Goal: Complete application form: Complete application form

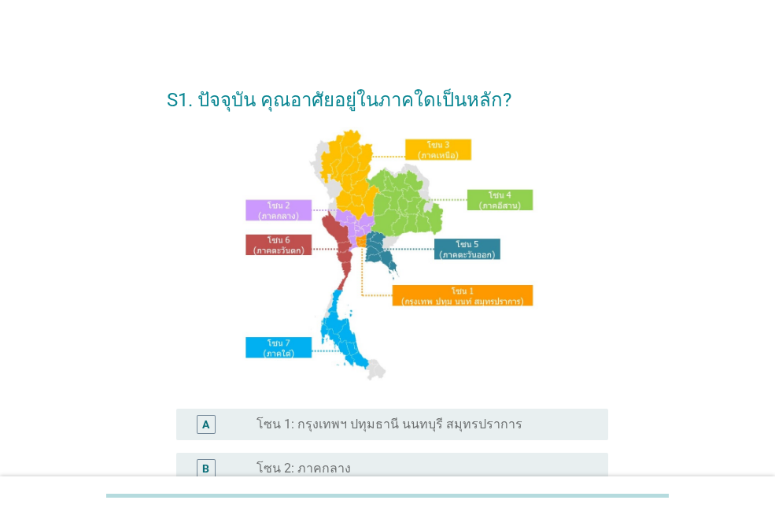
click at [400, 415] on div "radio_button_unchecked โซน 1: กรุงเทพฯ ปทุมธานี นนทบุรี สมุทรปราการ" at bounding box center [425, 424] width 339 height 19
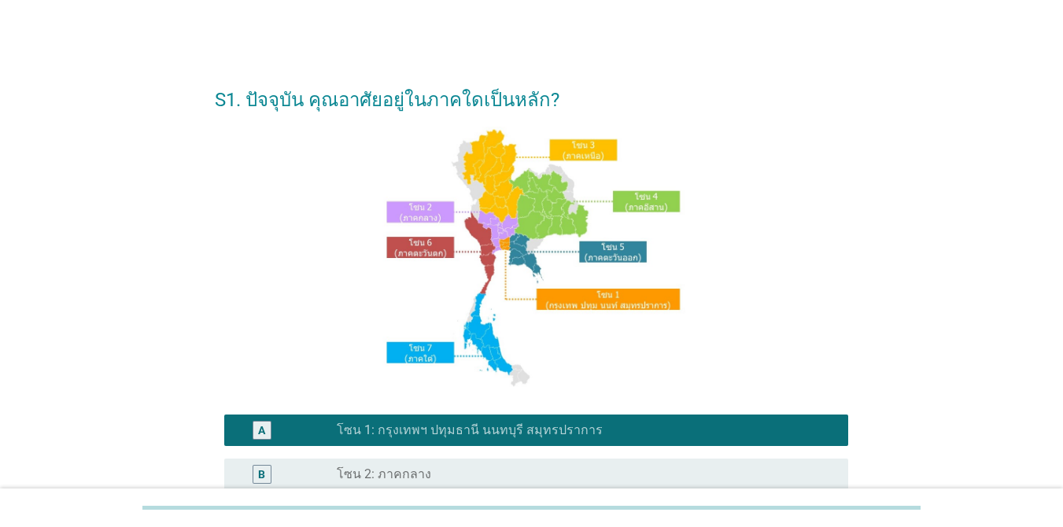
scroll to position [386, 0]
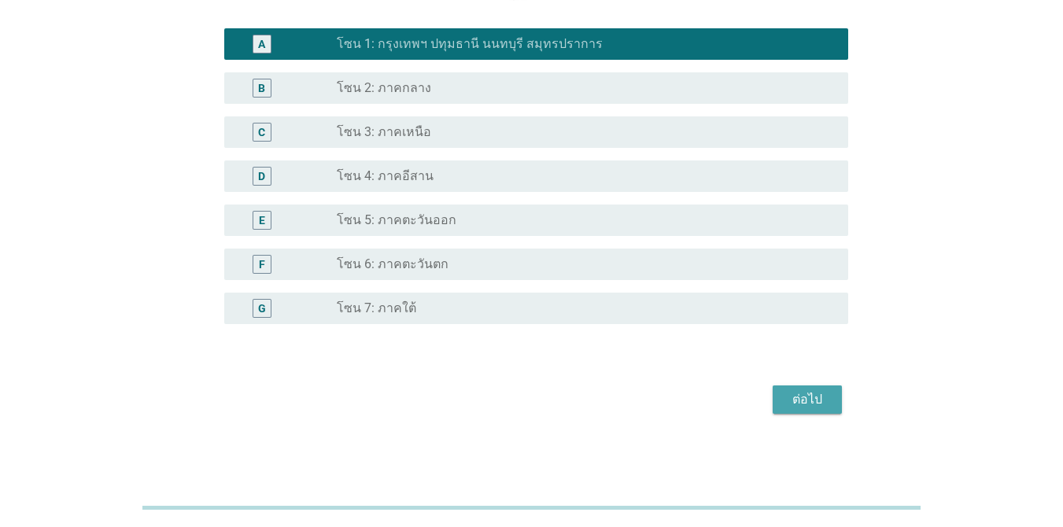
click at [774, 391] on div "ต่อไป" at bounding box center [807, 399] width 44 height 19
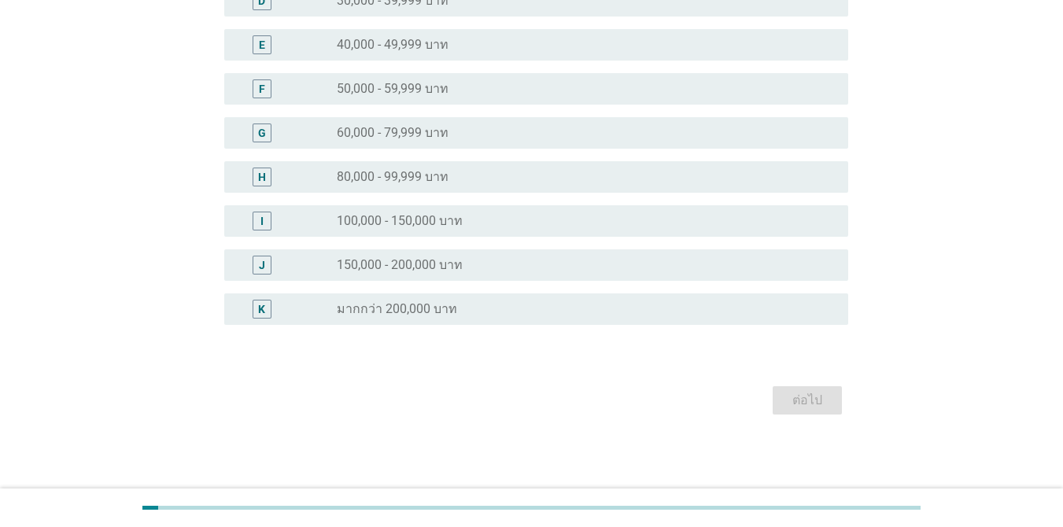
scroll to position [0, 0]
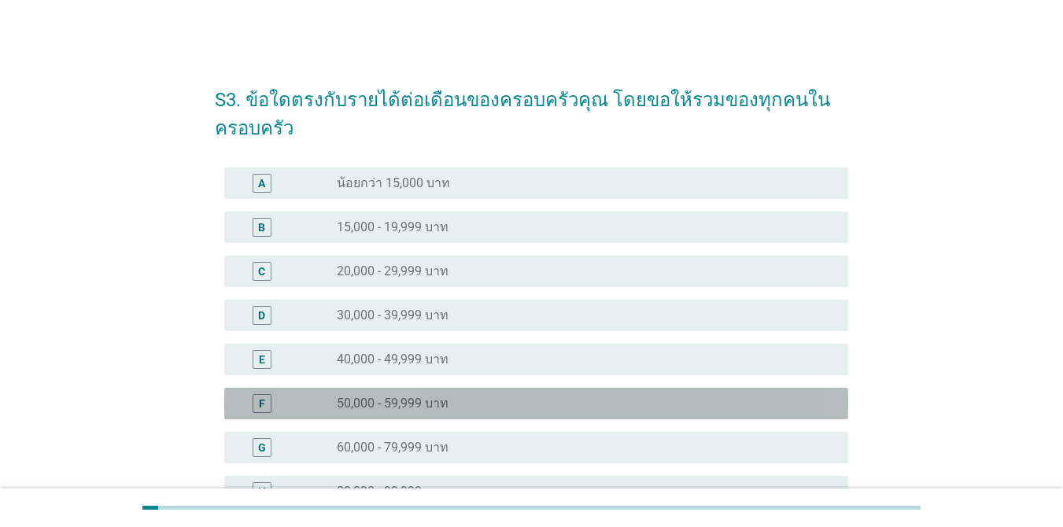
click at [583, 390] on div "F radio_button_unchecked 50,000 - 59,999 บาท" at bounding box center [536, 403] width 624 height 31
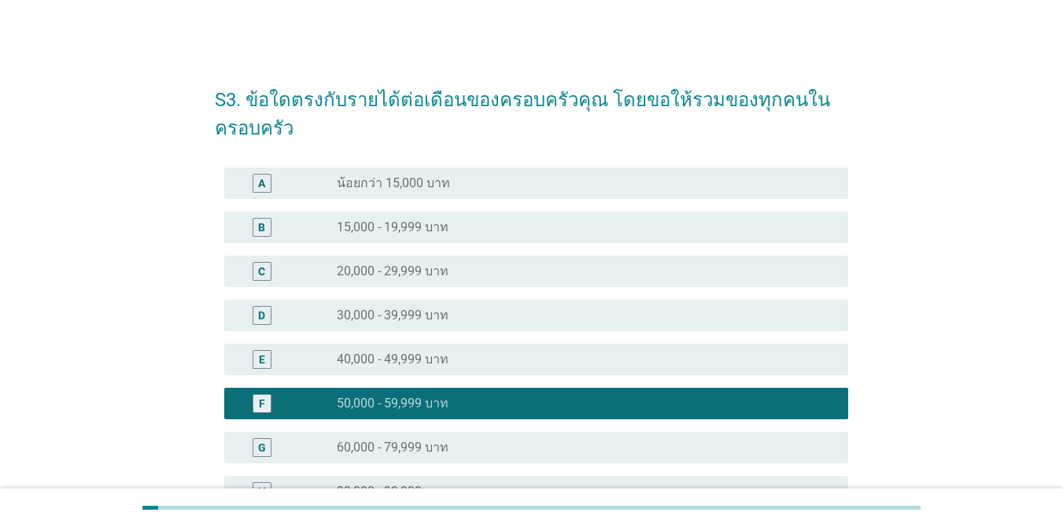
scroll to position [315, 0]
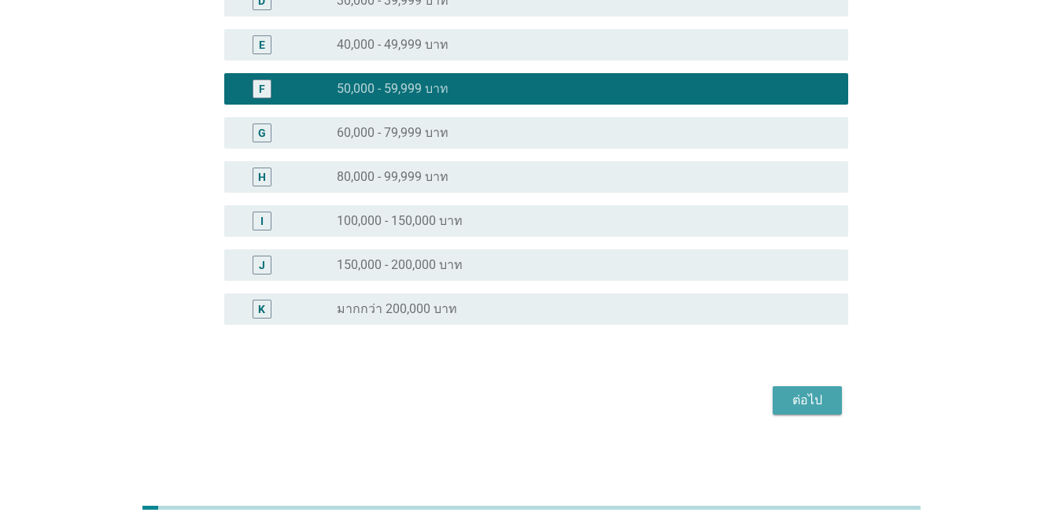
click at [774, 403] on div "ต่อไป" at bounding box center [807, 400] width 44 height 19
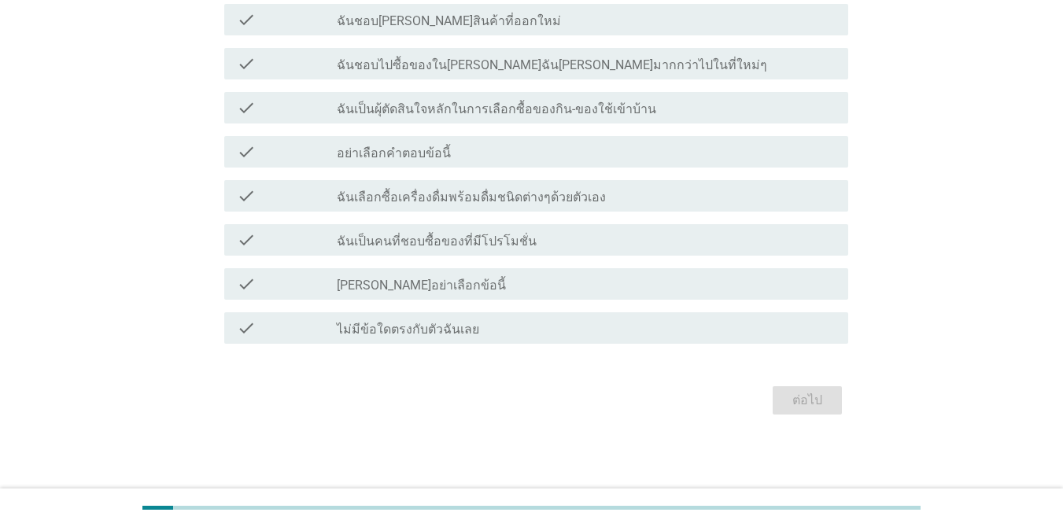
scroll to position [0, 0]
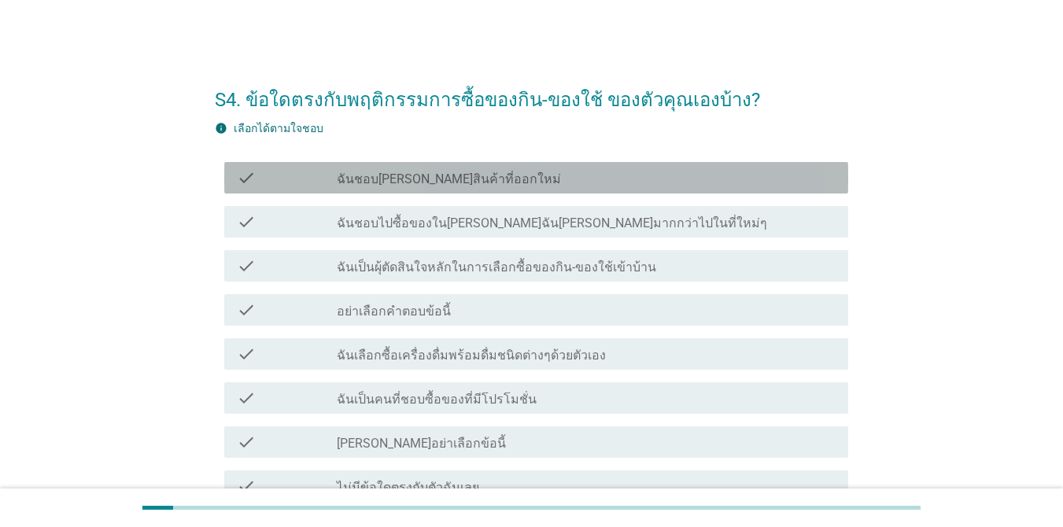
click at [645, 177] on div "check_box_outline_blank ฉันชอบ[PERSON_NAME]สินค้าที่ออกใหม่" at bounding box center [586, 177] width 499 height 19
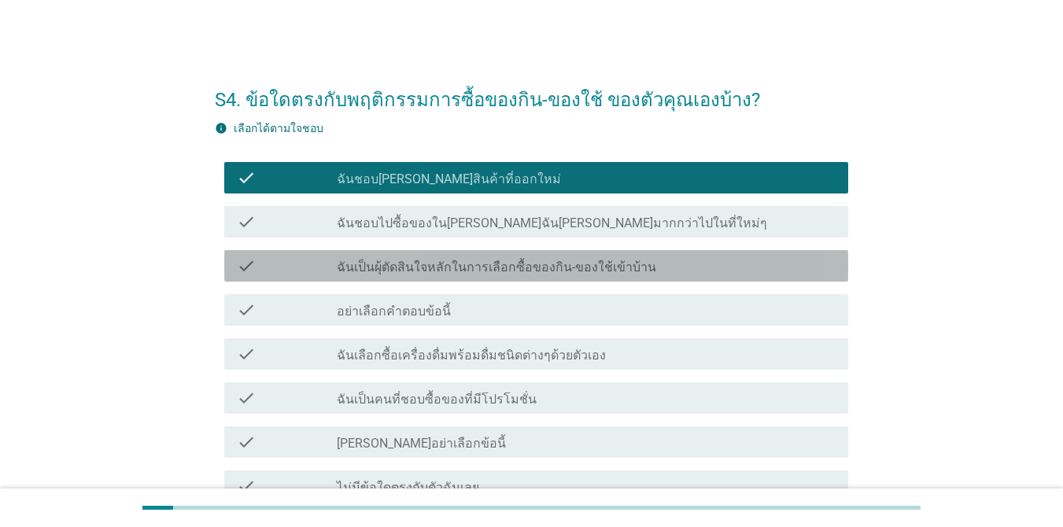
click at [608, 251] on div "check check_box_outline_blank ฉันเป็นผุ้ตัดสินใจหลักในการเลือกซื้อของกิน-ของใช้…" at bounding box center [536, 265] width 624 height 31
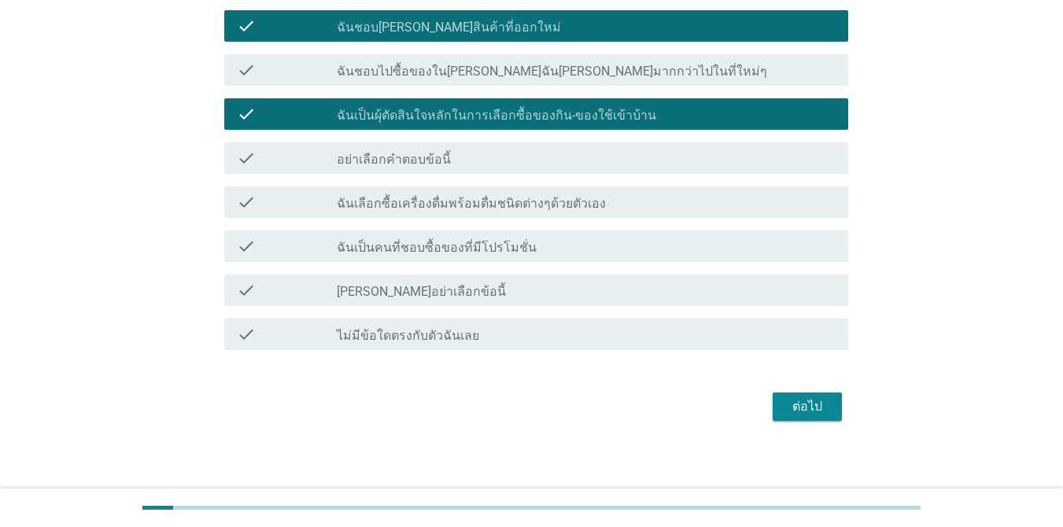
scroll to position [158, 0]
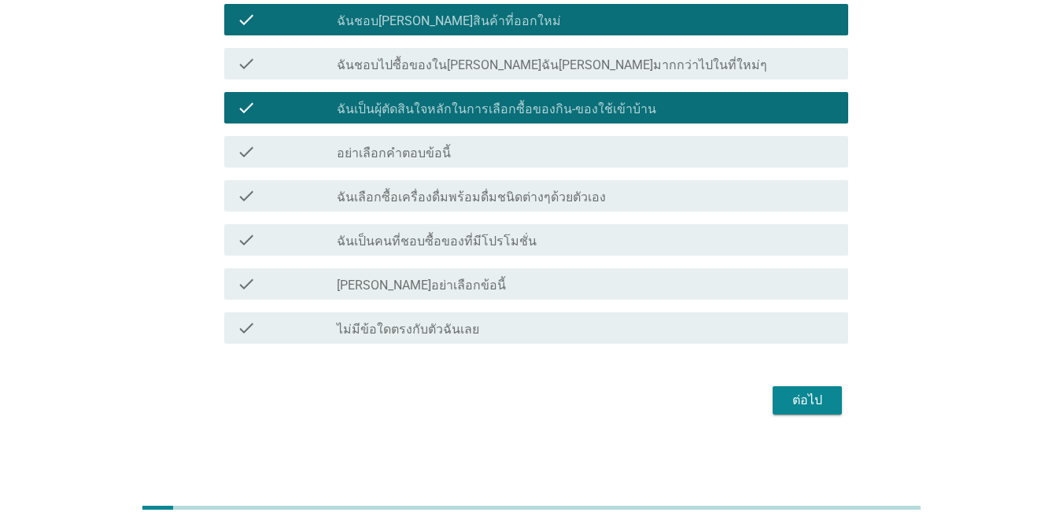
click at [774, 415] on div "ต่อไป" at bounding box center [531, 401] width 633 height 38
click at [774, 406] on div "ต่อไป" at bounding box center [807, 400] width 44 height 19
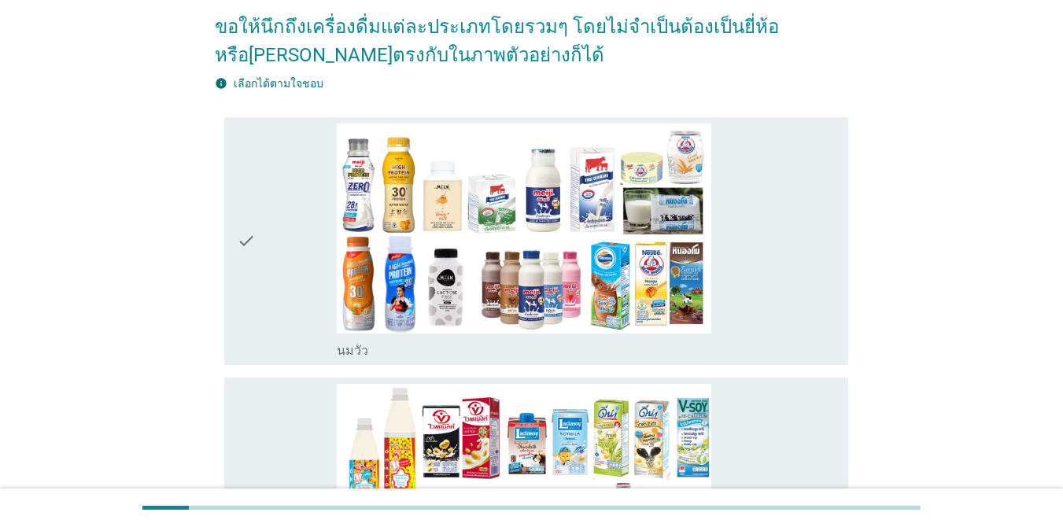
scroll to position [0, 0]
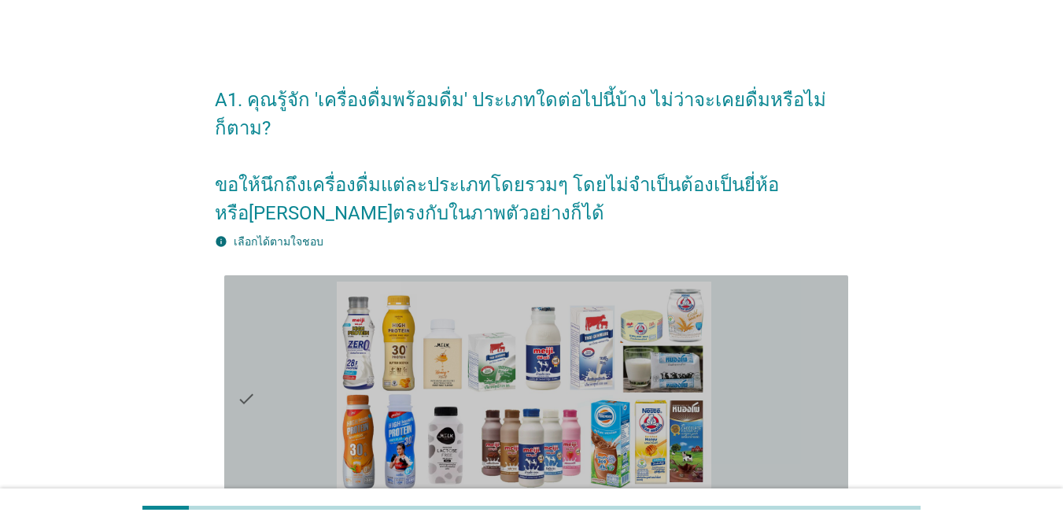
click at [774, 404] on div "check_box_outline_blank [PERSON_NAME]" at bounding box center [586, 399] width 499 height 235
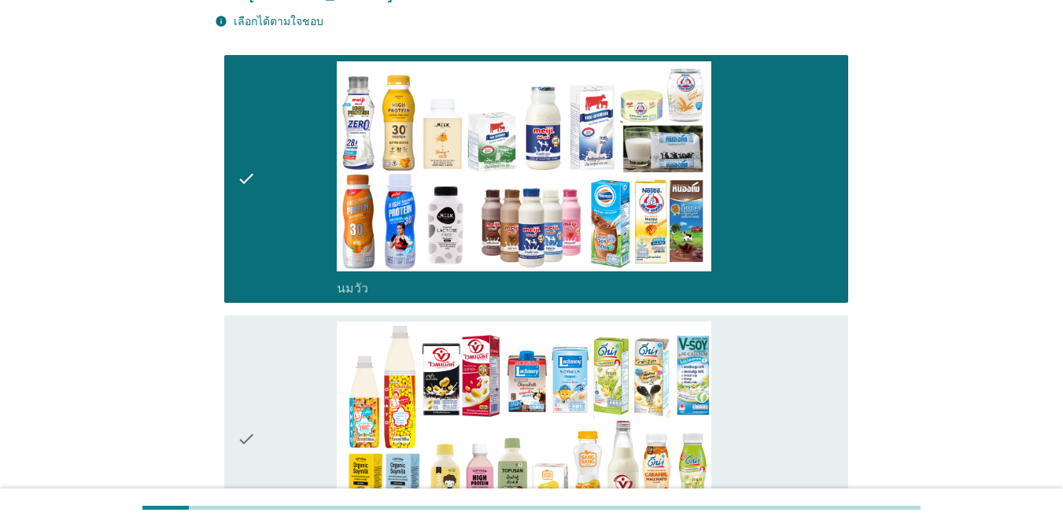
scroll to position [252, 0]
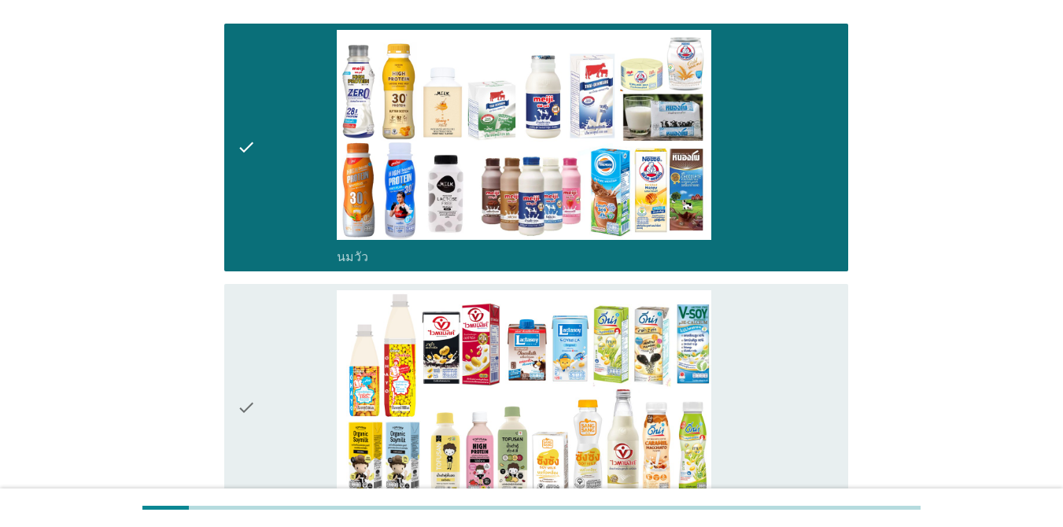
click at [774, 404] on div "check_box_outline_blank นมถั่วเหลือง-น้ำเต้าหู้พร้อมดื่ม" at bounding box center [586, 407] width 499 height 235
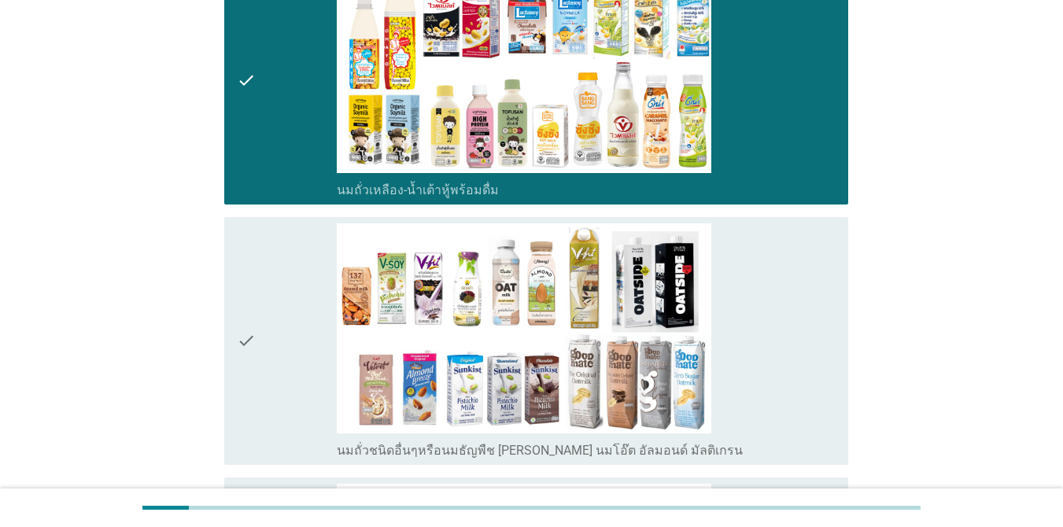
scroll to position [598, 0]
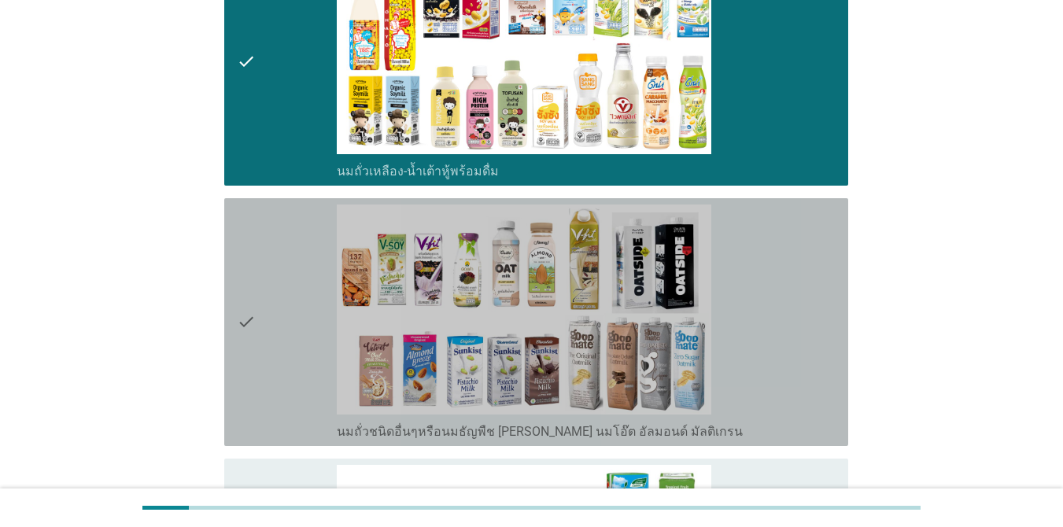
click at [774, 370] on div "check_box_outline_blank นมถั่วชนิดอื่นๆหรือนมธัญพืช [PERSON_NAME] นมโอ๊ต อัลมอน…" at bounding box center [586, 322] width 499 height 235
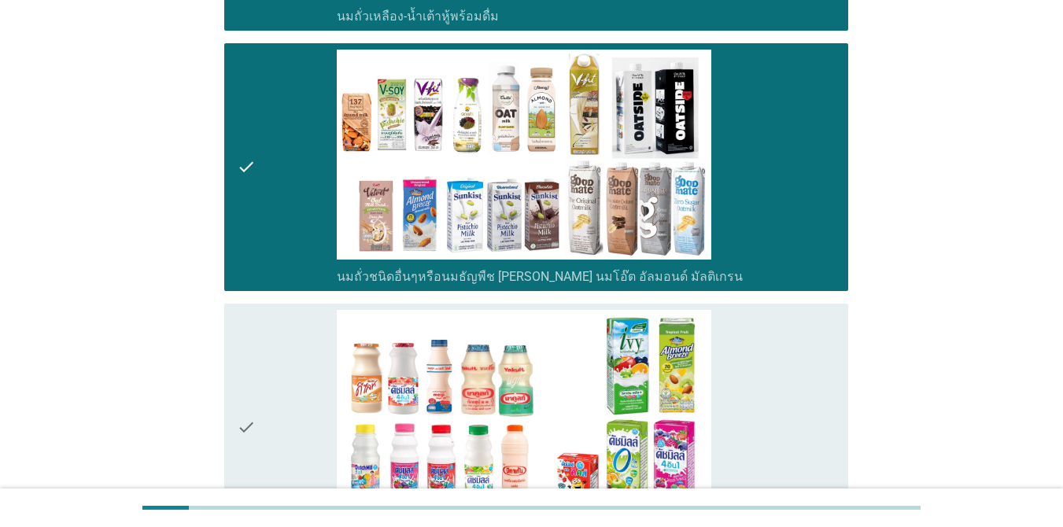
scroll to position [755, 0]
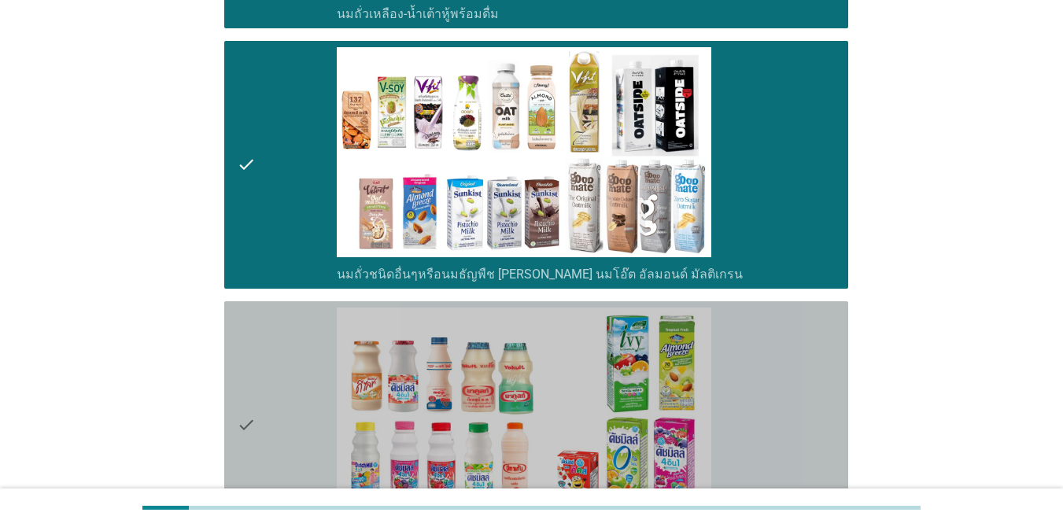
click at [774, 370] on div "check_box_outline_blank นมเปรี้ยว" at bounding box center [586, 425] width 499 height 235
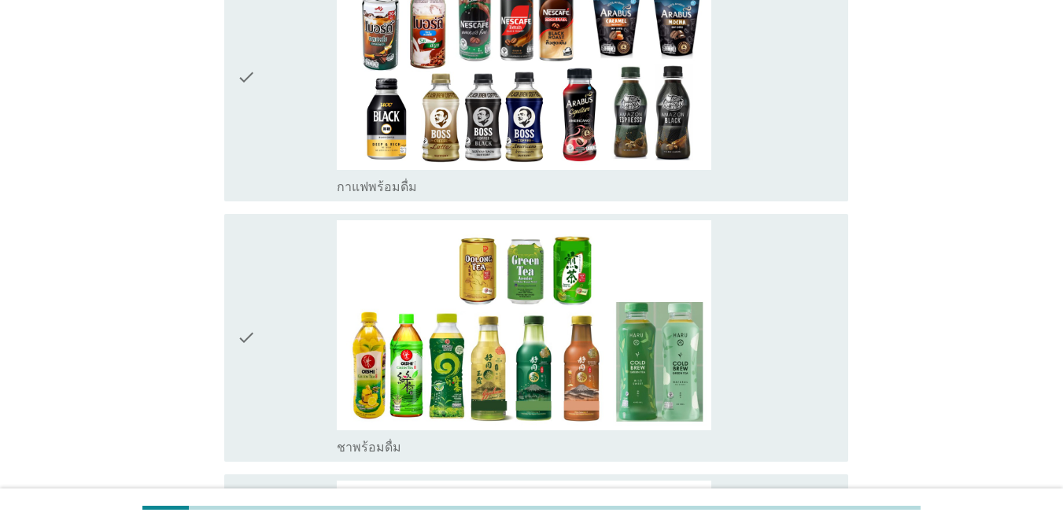
scroll to position [1448, 0]
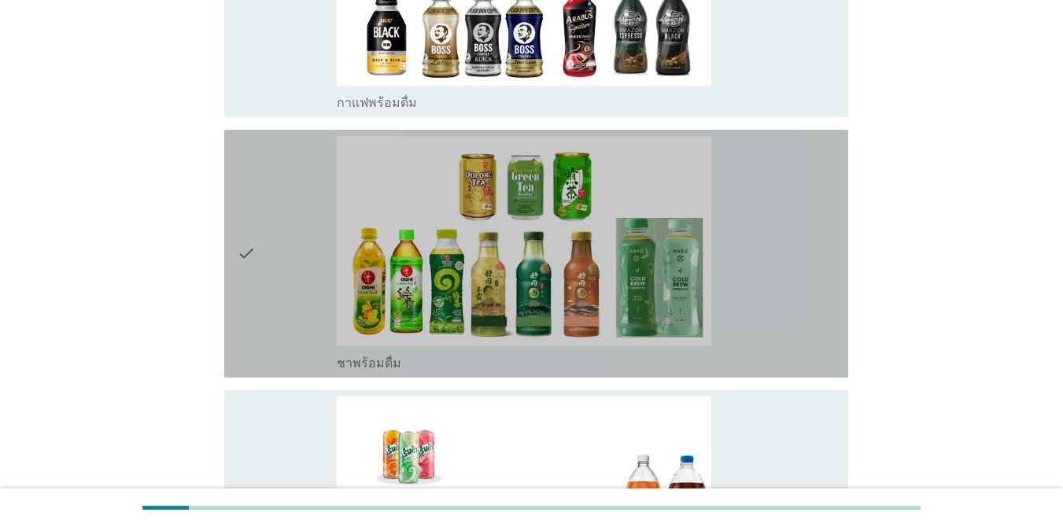
click at [774, 272] on div "check_box_outline_blank ชาพร้อมดื่ม" at bounding box center [586, 253] width 499 height 235
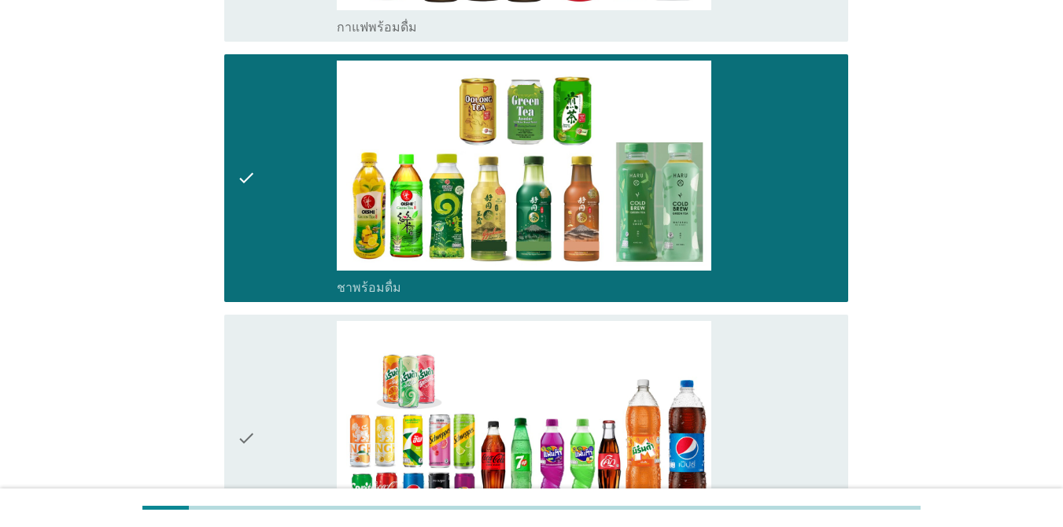
scroll to position [1573, 0]
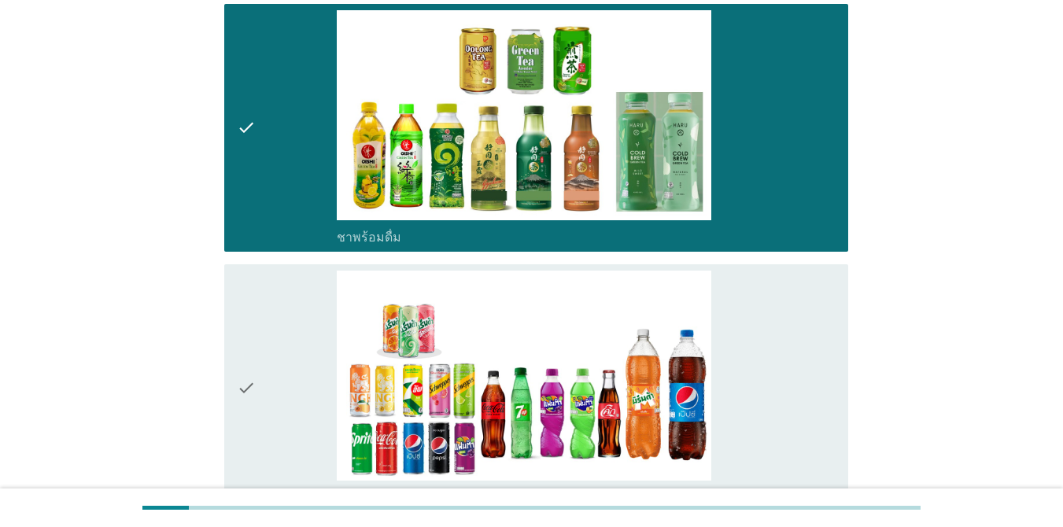
click at [774, 272] on div "check_box_outline_blank น้ำอัดลม" at bounding box center [586, 388] width 499 height 235
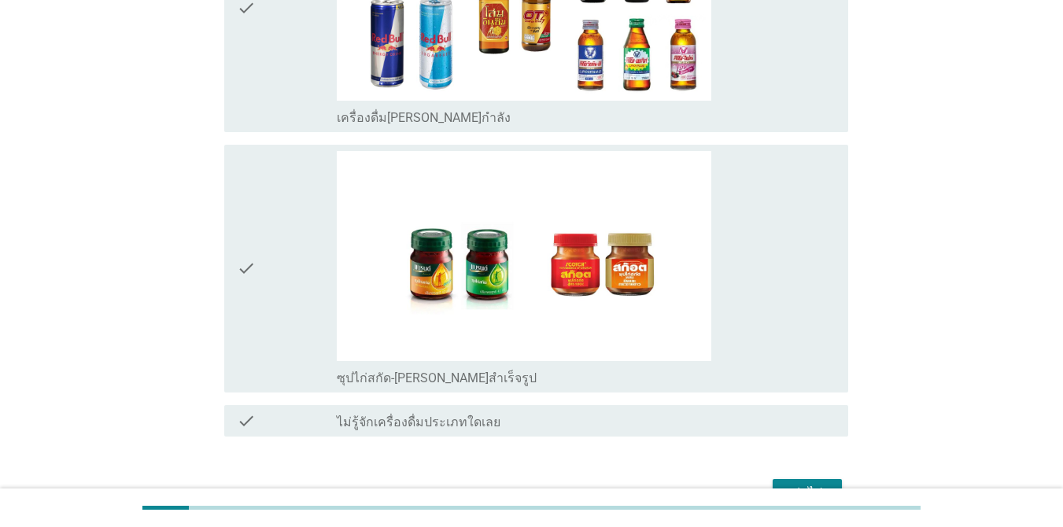
scroll to position [3580, 0]
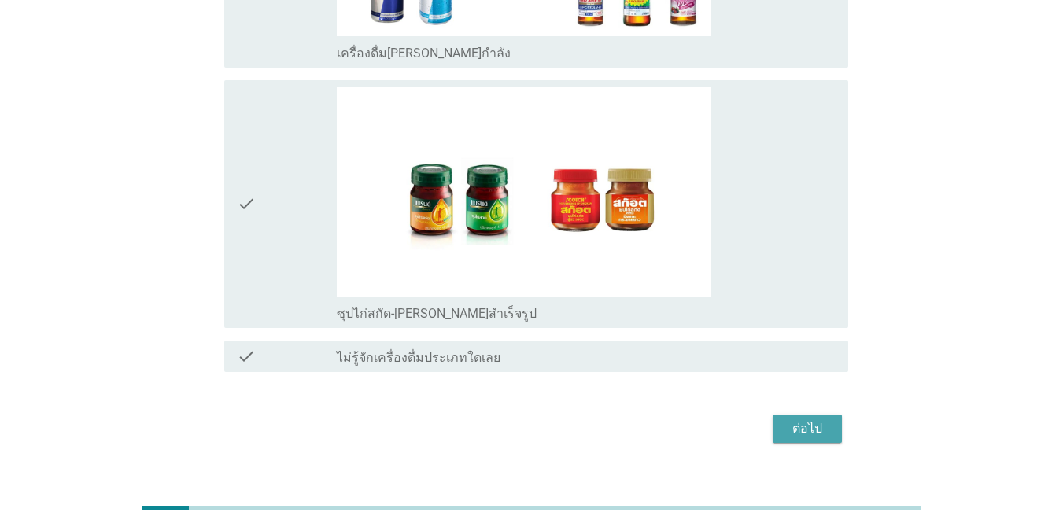
click at [774, 419] on div "ต่อไป" at bounding box center [807, 428] width 44 height 19
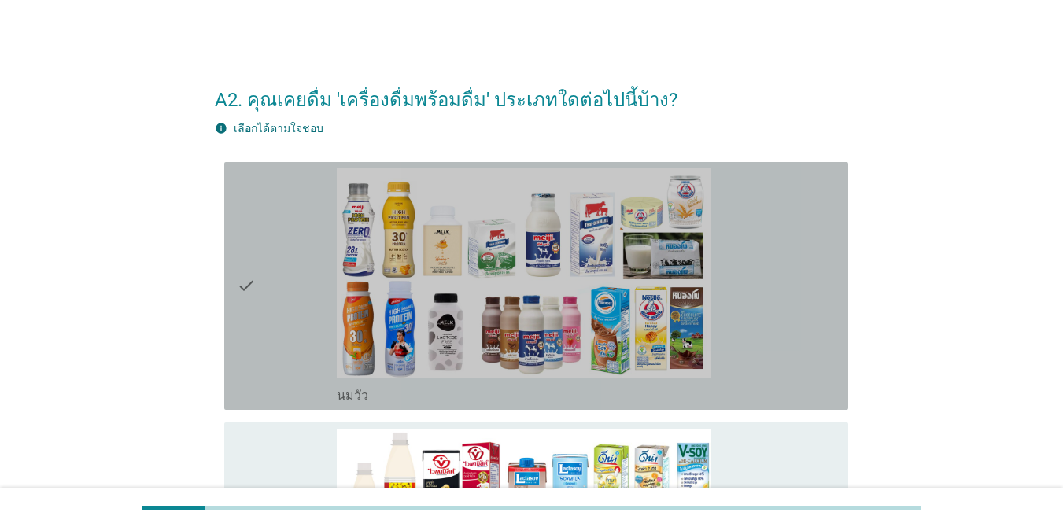
click at [774, 394] on div "check_box_outline_blank [PERSON_NAME]" at bounding box center [586, 394] width 499 height 19
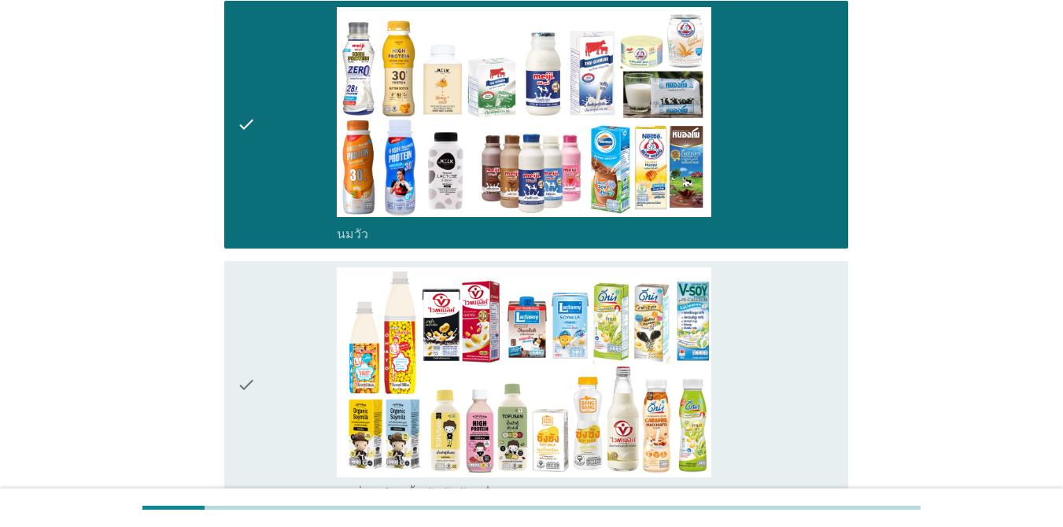
scroll to position [283, 0]
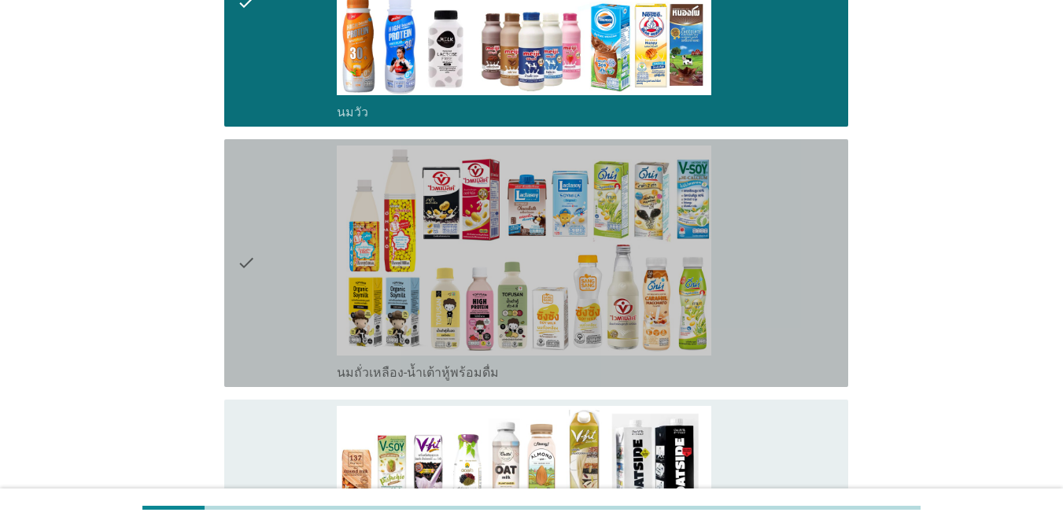
click at [774, 320] on div "check_box_outline_blank นมถั่วเหลือง-น้ำเต้าหู้พร้อมดื่ม" at bounding box center [586, 263] width 499 height 235
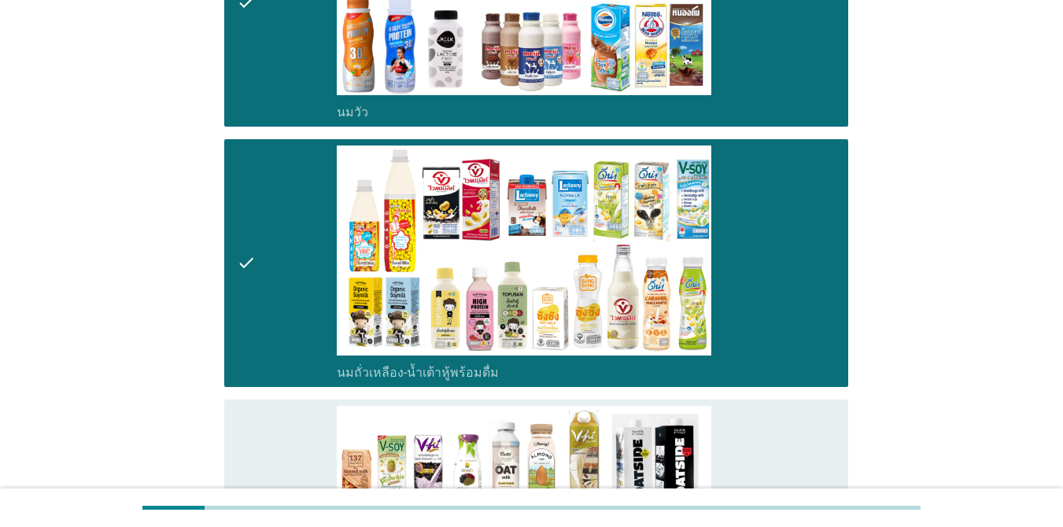
click at [729, 448] on div "check_box_outline_blank นมถั่วชนิดอื่นๆหรือนมธัญพืช [PERSON_NAME] นมโอ๊ต อัลมอน…" at bounding box center [586, 523] width 499 height 235
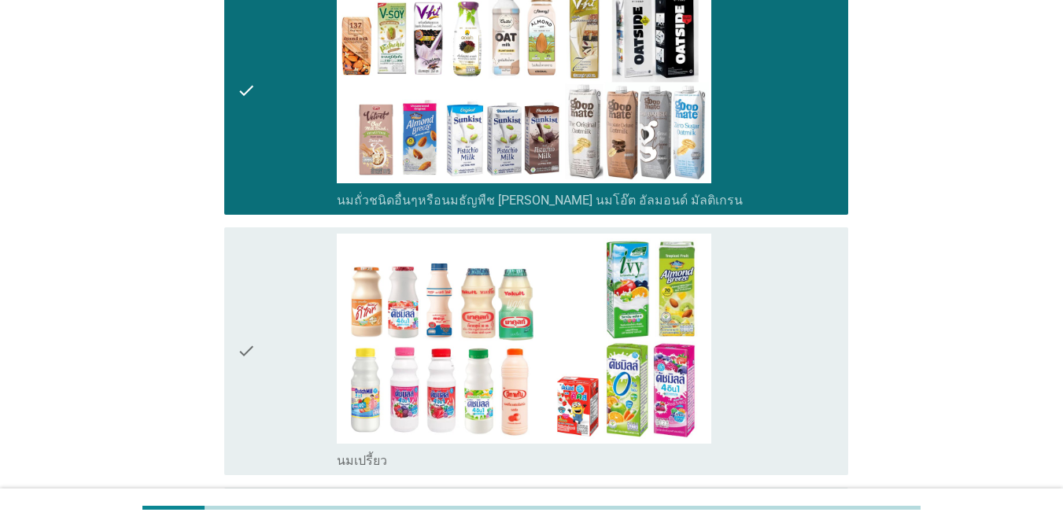
scroll to position [724, 0]
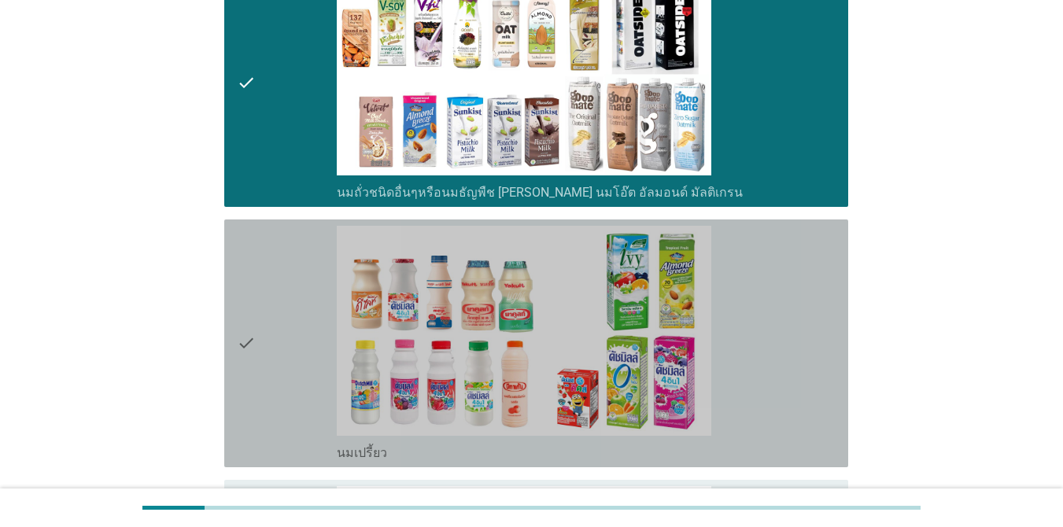
click at [729, 448] on div "check_box_outline_blank นมเปรี้ยว" at bounding box center [586, 451] width 499 height 19
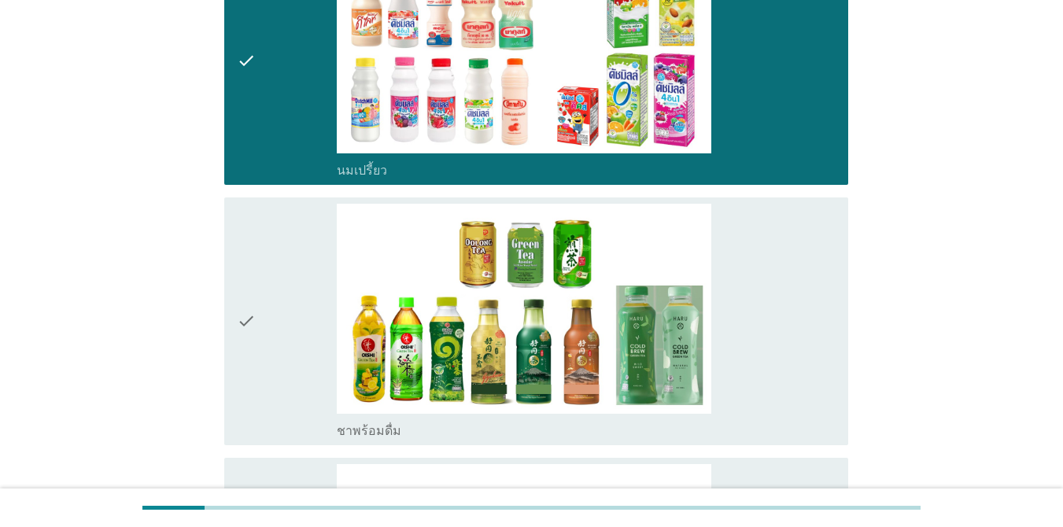
scroll to position [1007, 0]
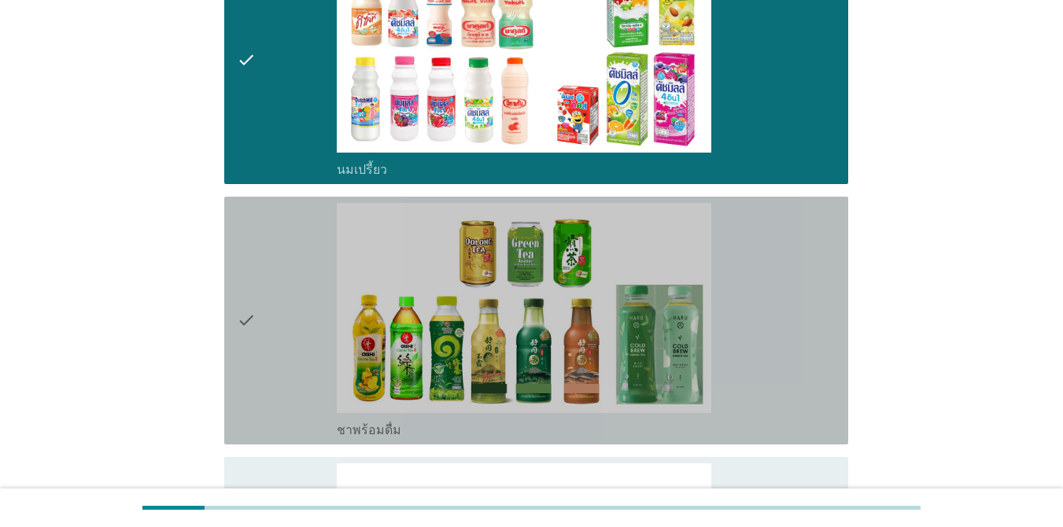
click at [735, 392] on div "check_box_outline_blank ชาพร้อมดื่ม" at bounding box center [586, 320] width 499 height 235
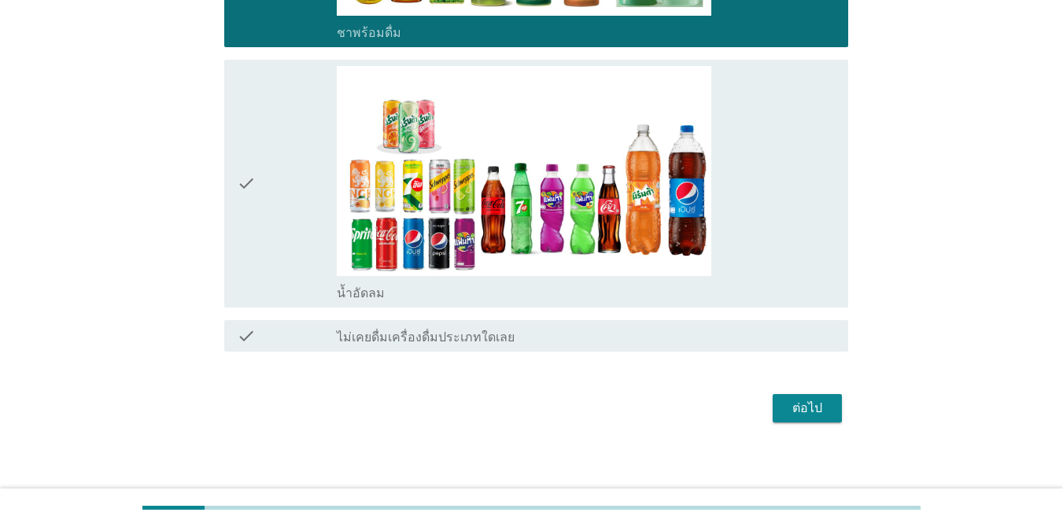
scroll to position [1412, 0]
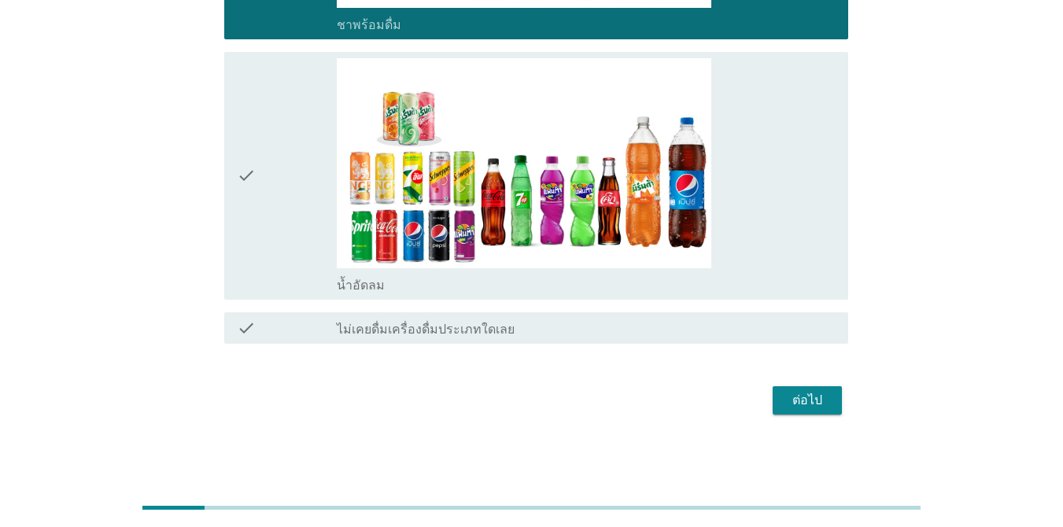
click at [757, 190] on div "check_box_outline_blank น้ำอัดลม" at bounding box center [586, 175] width 499 height 235
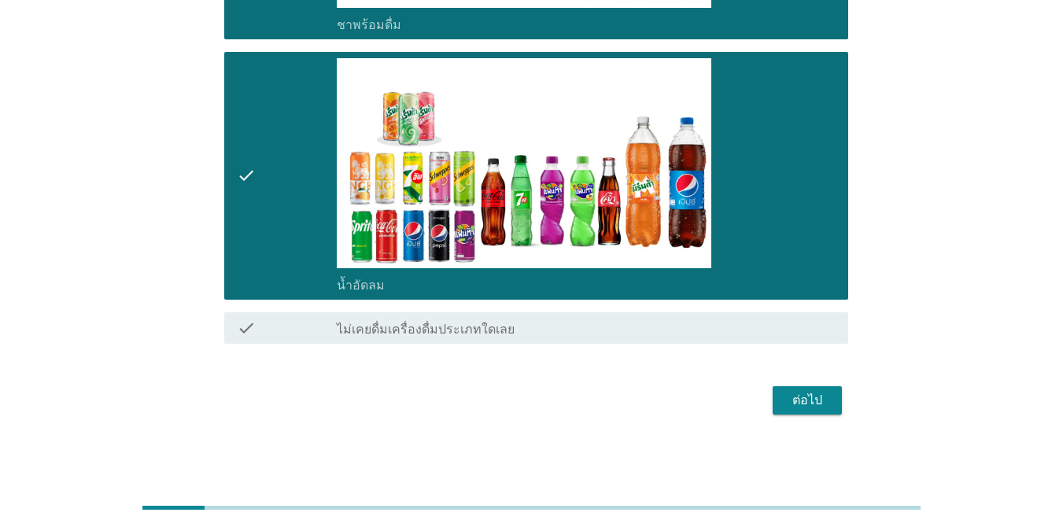
click at [774, 398] on div "ต่อไป" at bounding box center [807, 400] width 44 height 19
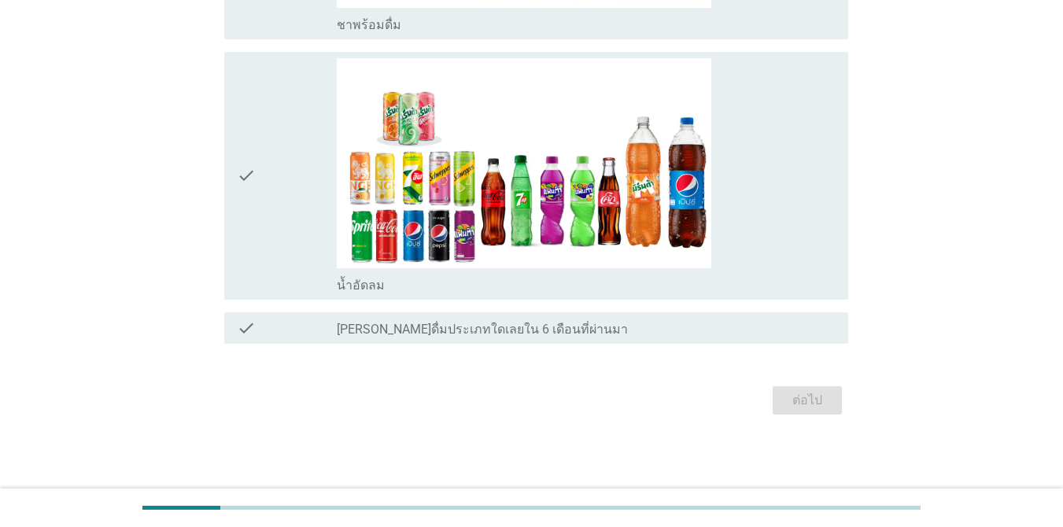
scroll to position [0, 0]
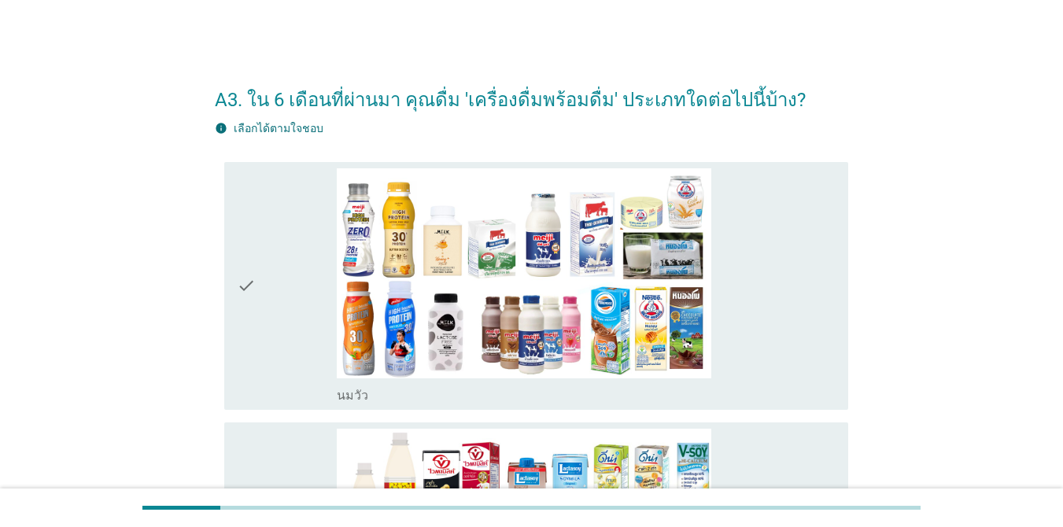
click at [774, 398] on div "check_box_outline_blank [PERSON_NAME]" at bounding box center [586, 394] width 499 height 19
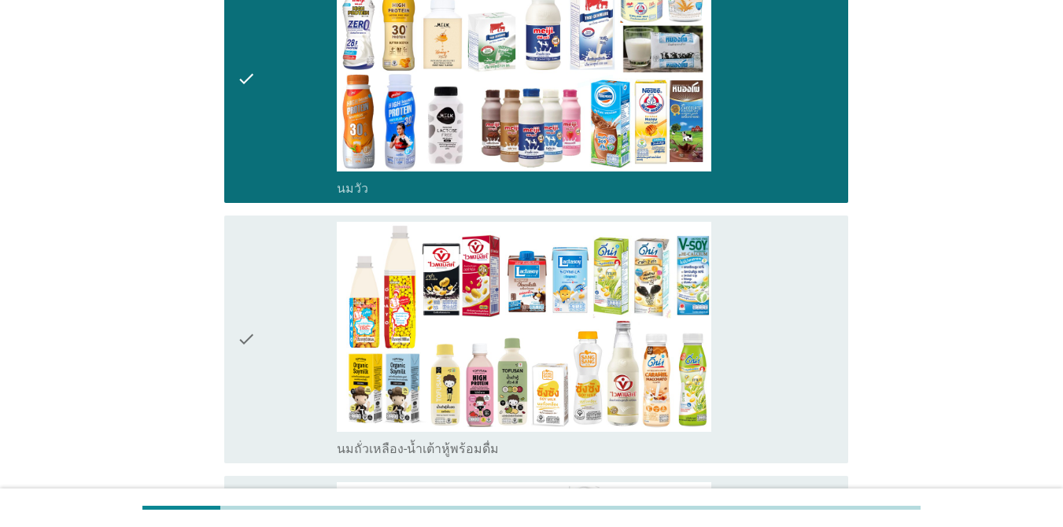
scroll to position [409, 0]
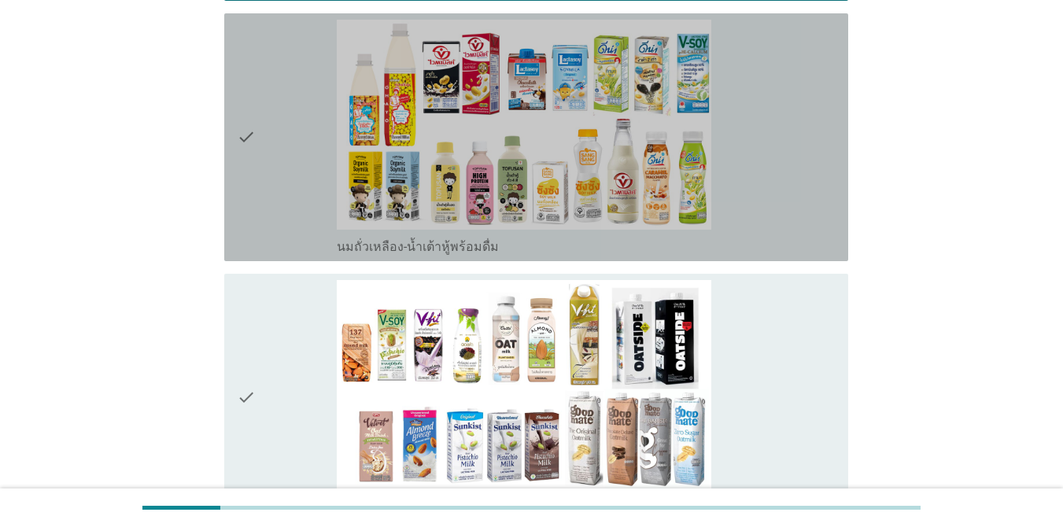
click at [760, 240] on div "check_box_outline_blank นมถั่วเหลือง-น้ำเต้าหู้พร้อมดื่ม" at bounding box center [586, 245] width 499 height 19
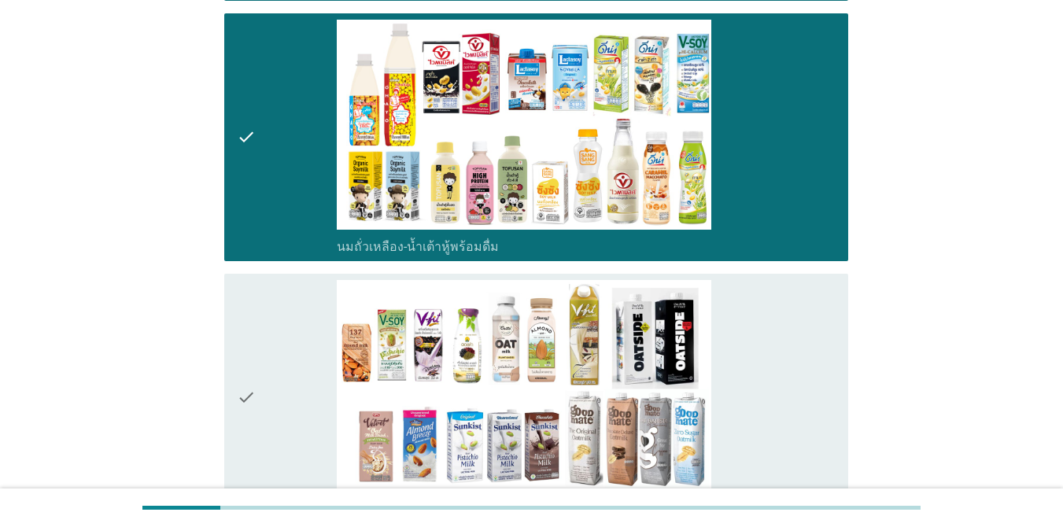
click at [774, 346] on div "check_box_outline_blank นมถั่วชนิดอื่นๆหรือนมธัญพืช [PERSON_NAME] นมโอ๊ต อัลมอน…" at bounding box center [586, 397] width 499 height 235
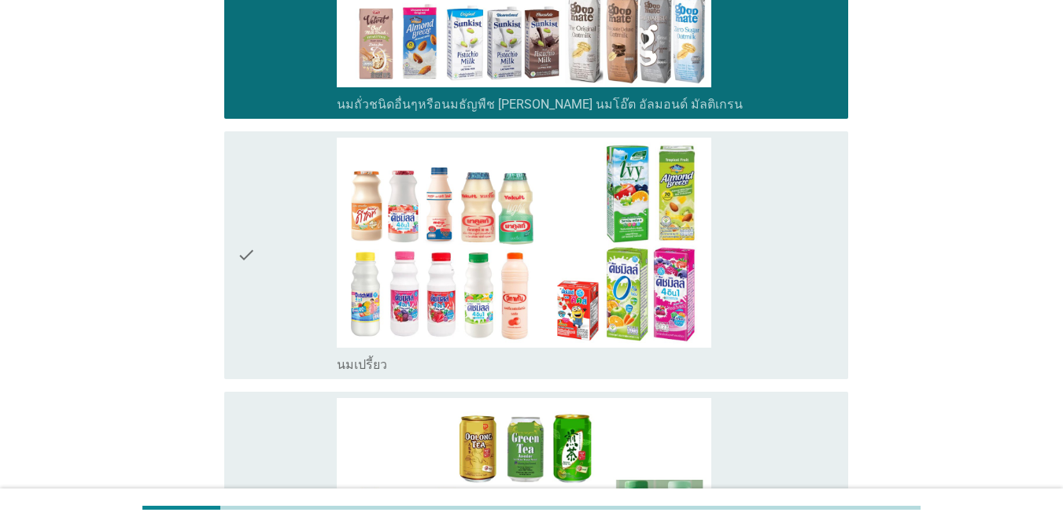
scroll to position [850, 0]
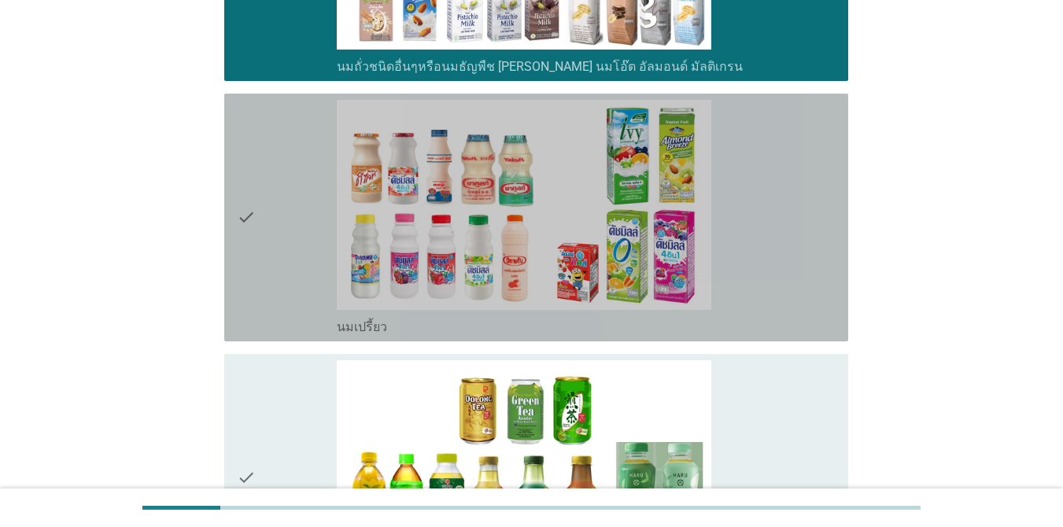
click at [774, 283] on div "check_box_outline_blank นมเปรี้ยว" at bounding box center [586, 217] width 499 height 235
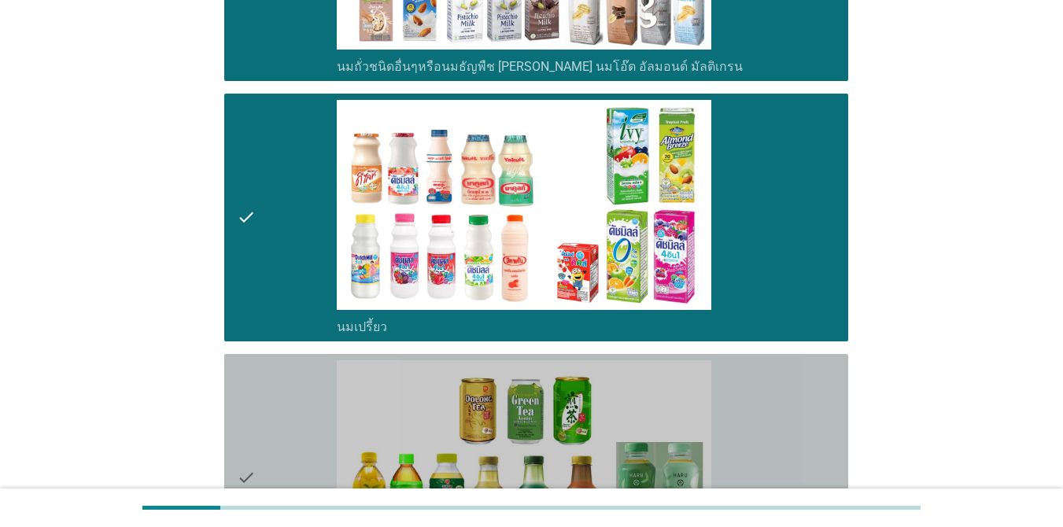
click at [774, 422] on div "check_box_outline_blank ชาพร้อมดื่ม" at bounding box center [586, 477] width 499 height 235
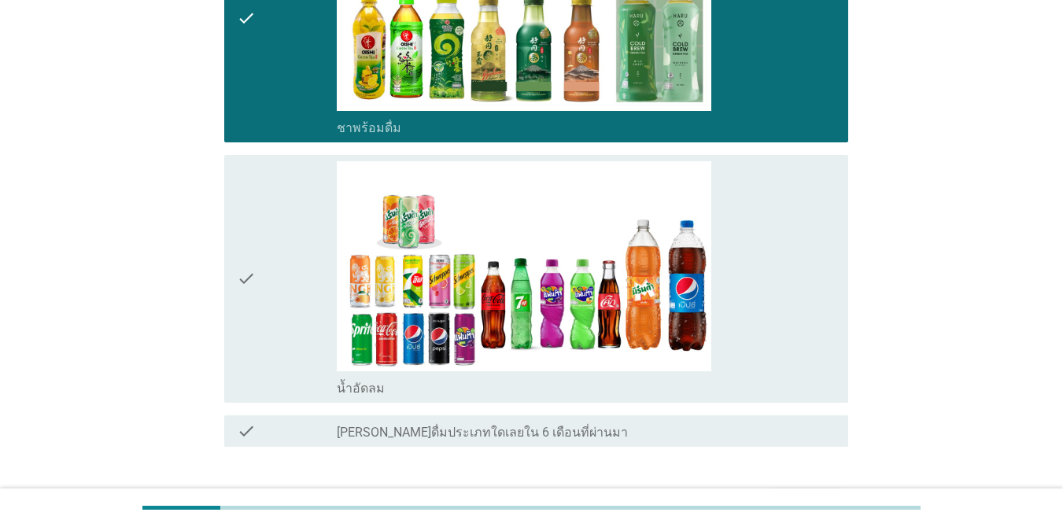
scroll to position [1412, 0]
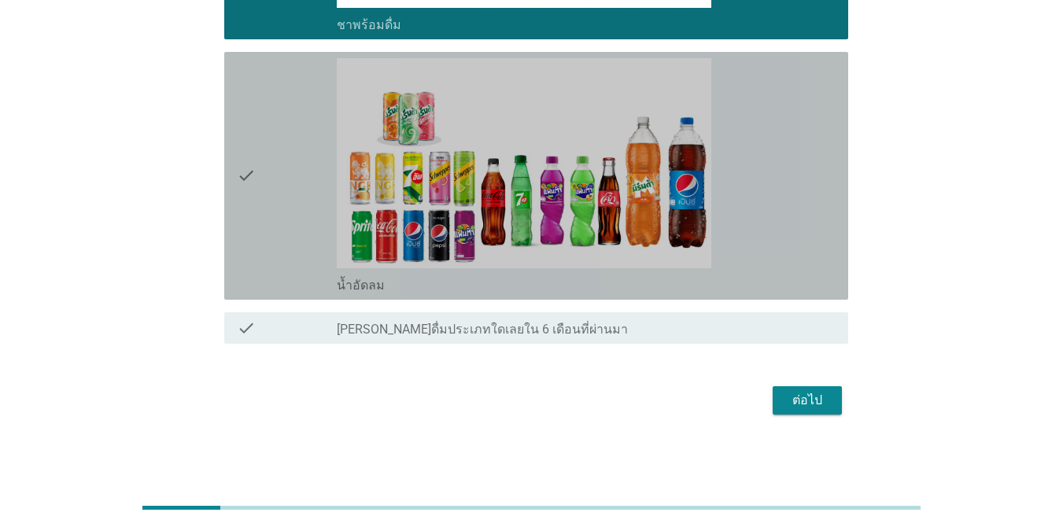
click at [774, 142] on div "check_box_outline_blank น้ำอัดลม" at bounding box center [586, 175] width 499 height 235
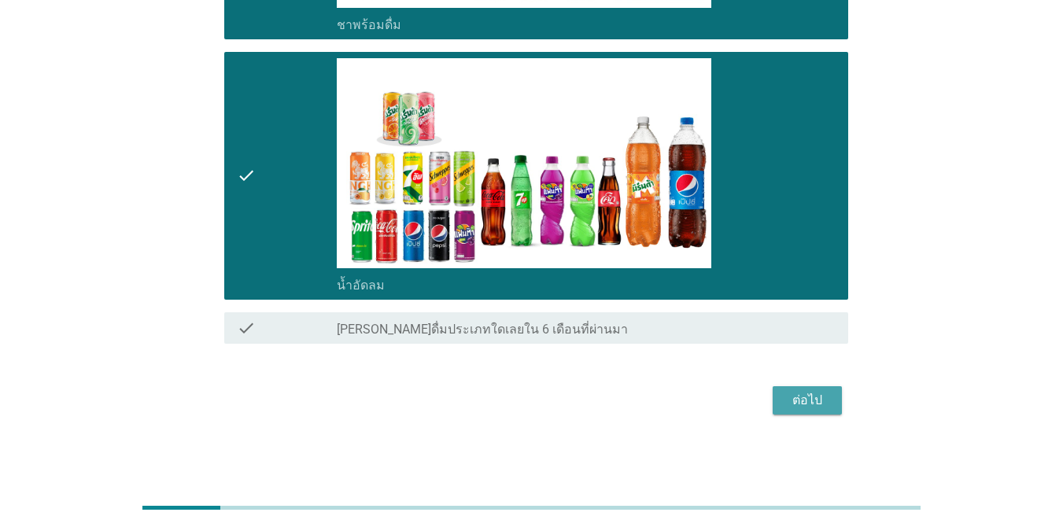
click at [774, 403] on div "ต่อไป" at bounding box center [807, 400] width 44 height 19
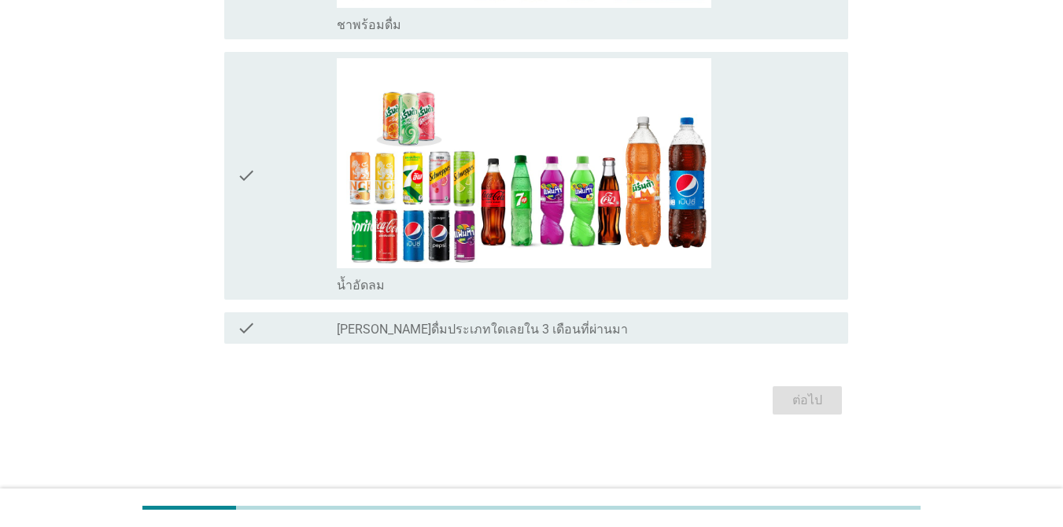
scroll to position [0, 0]
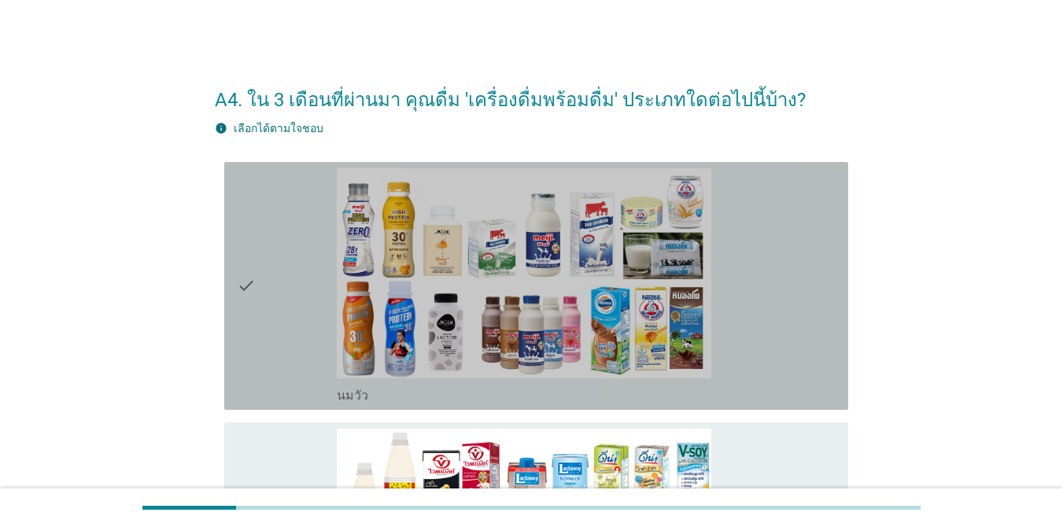
click at [774, 344] on div "check_box_outline_blank [PERSON_NAME]" at bounding box center [586, 285] width 499 height 235
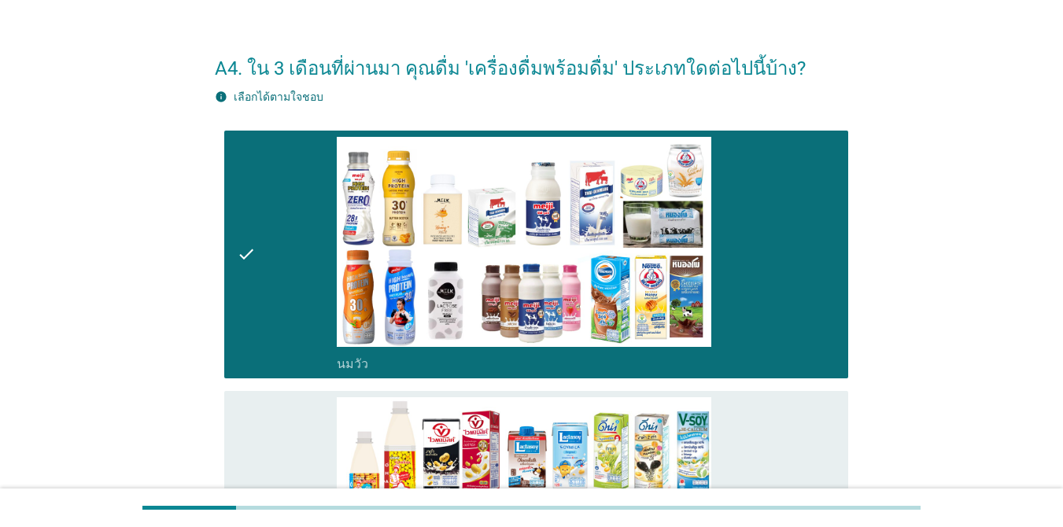
scroll to position [126, 0]
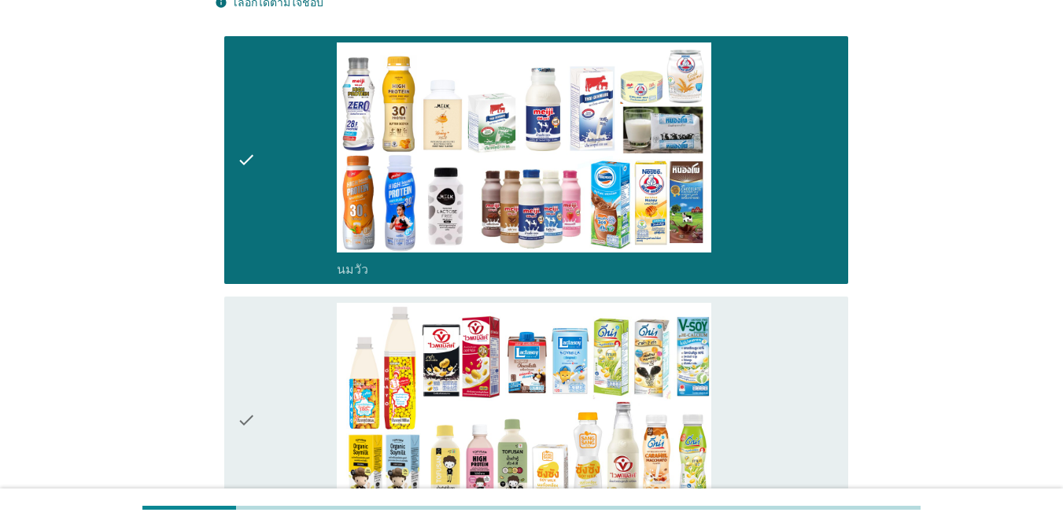
click at [774, 344] on div "check_box_outline_blank นมถั่วเหลือง-น้ำเต้าหู้พร้อมดื่ม" at bounding box center [586, 420] width 499 height 235
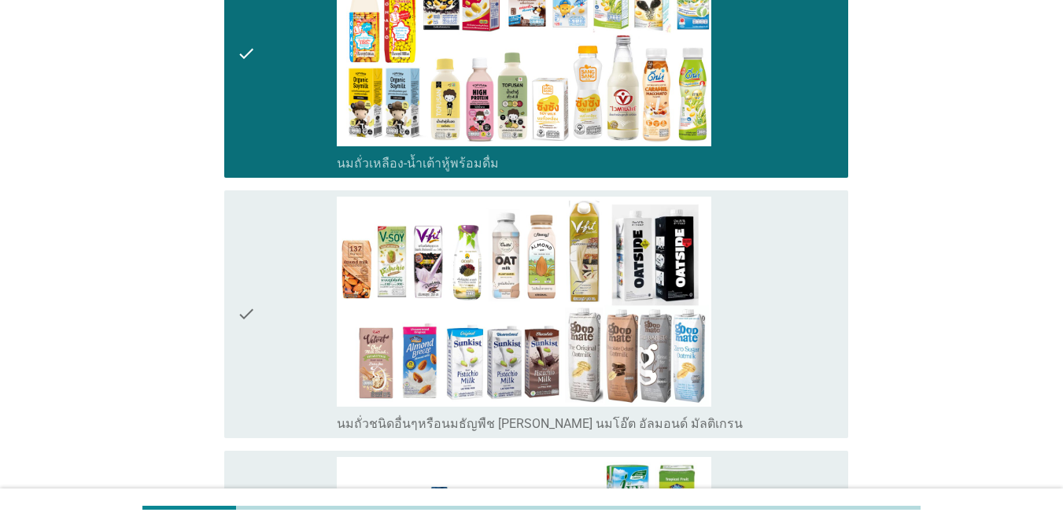
scroll to position [504, 0]
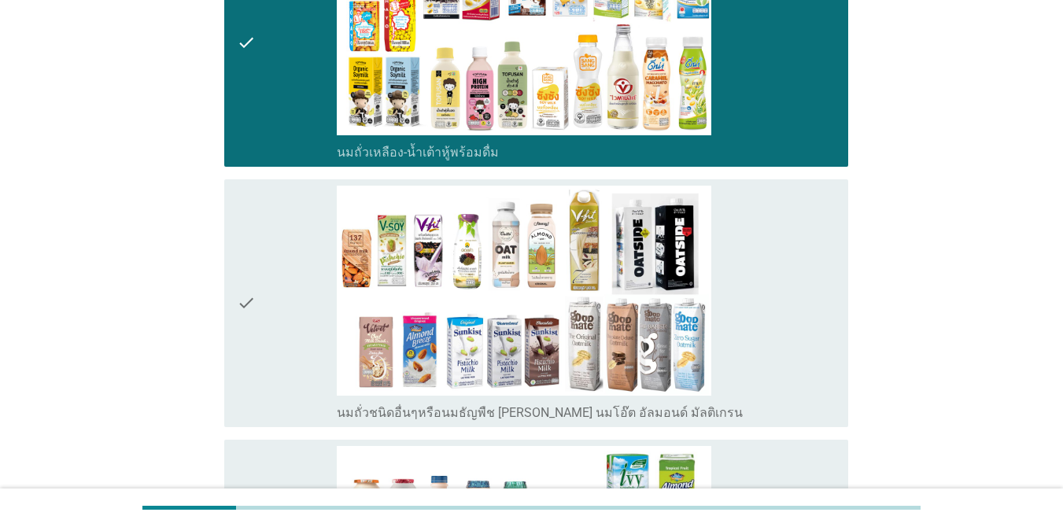
click at [774, 344] on div "check_box_outline_blank นมถั่วชนิดอื่นๆหรือนมธัญพืช [PERSON_NAME] นมโอ๊ต อัลมอน…" at bounding box center [586, 303] width 499 height 235
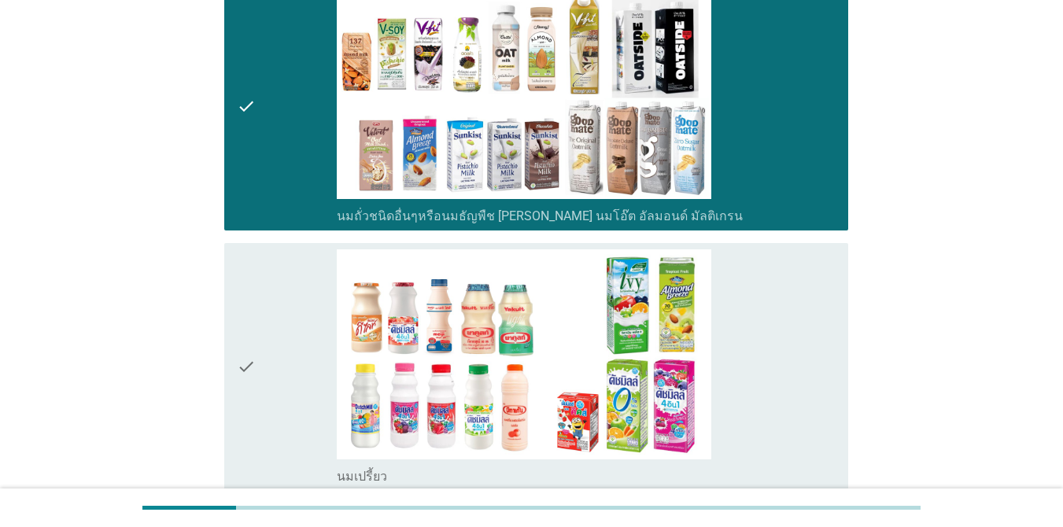
scroll to position [818, 0]
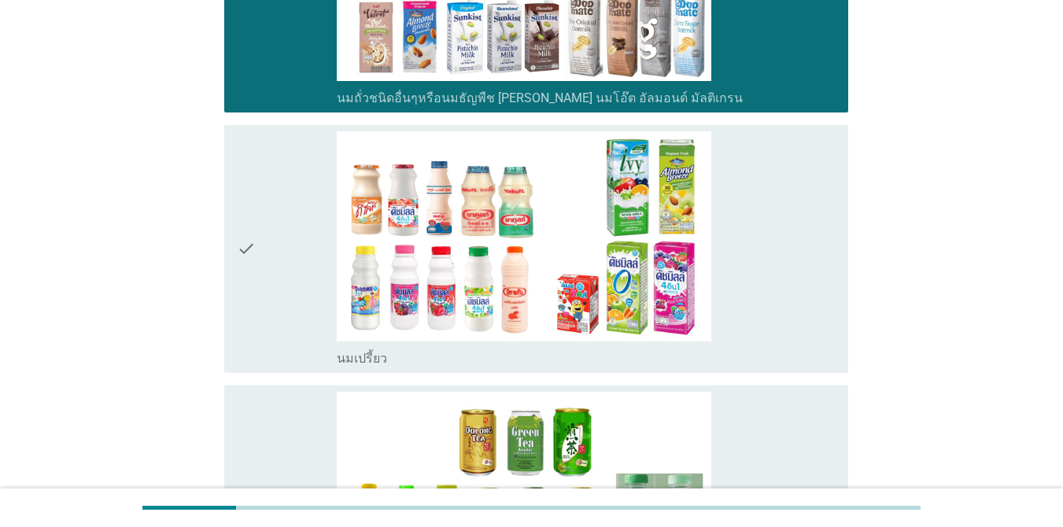
click at [774, 344] on div "check_box_outline_blank นมเปรี้ยว" at bounding box center [586, 248] width 499 height 235
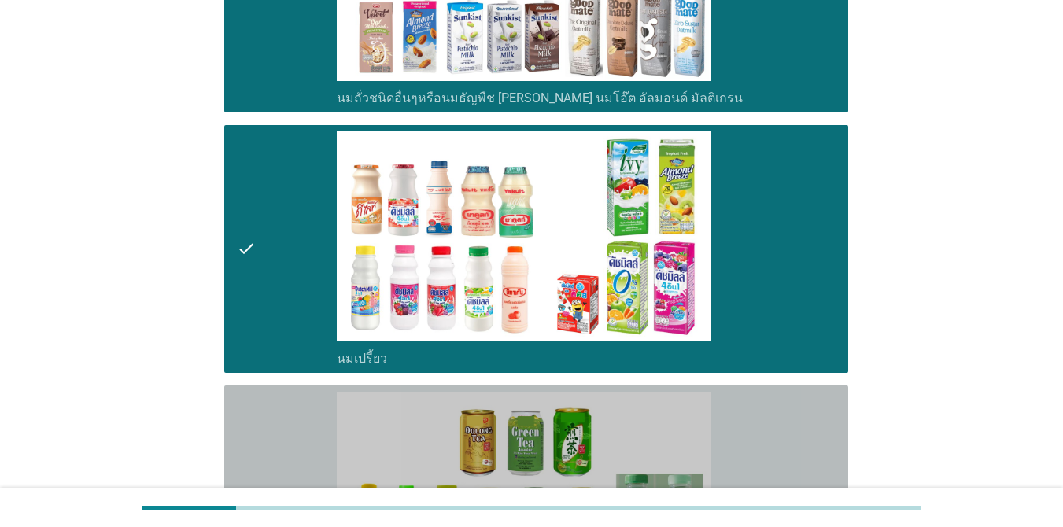
click at [774, 461] on div "check_box_outline_blank ชาพร้อมดื่ม" at bounding box center [586, 509] width 499 height 235
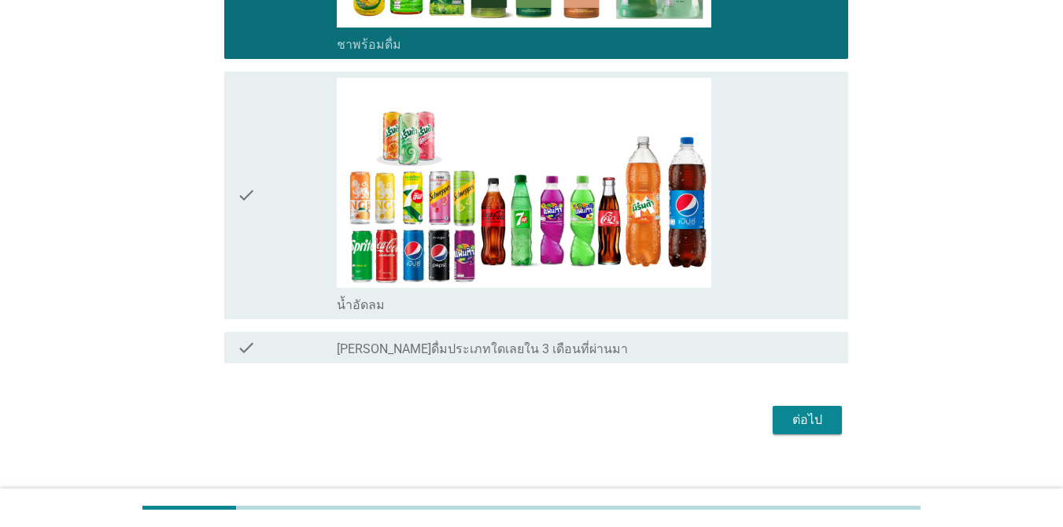
scroll to position [1412, 0]
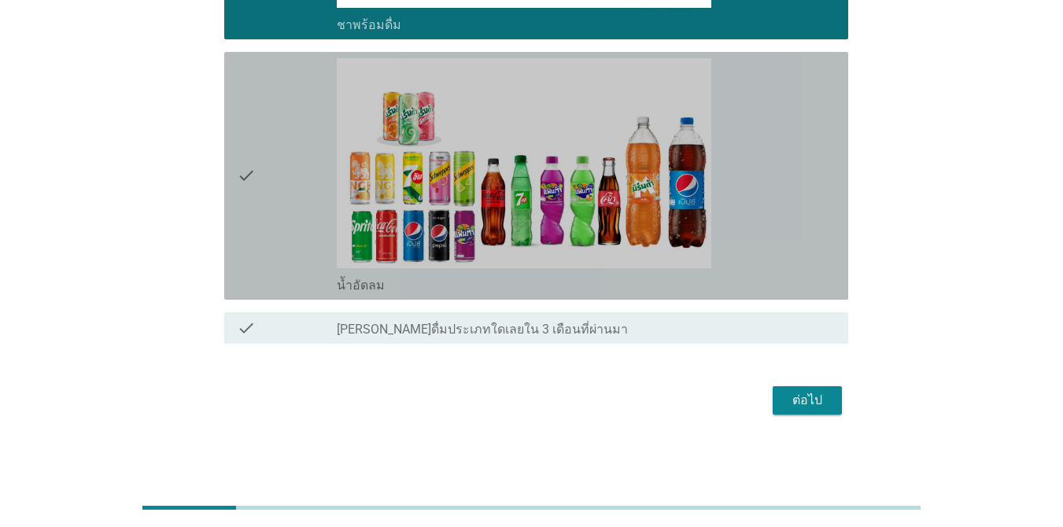
click at [772, 110] on div "check_box_outline_blank น้ำอัดลม" at bounding box center [586, 175] width 499 height 235
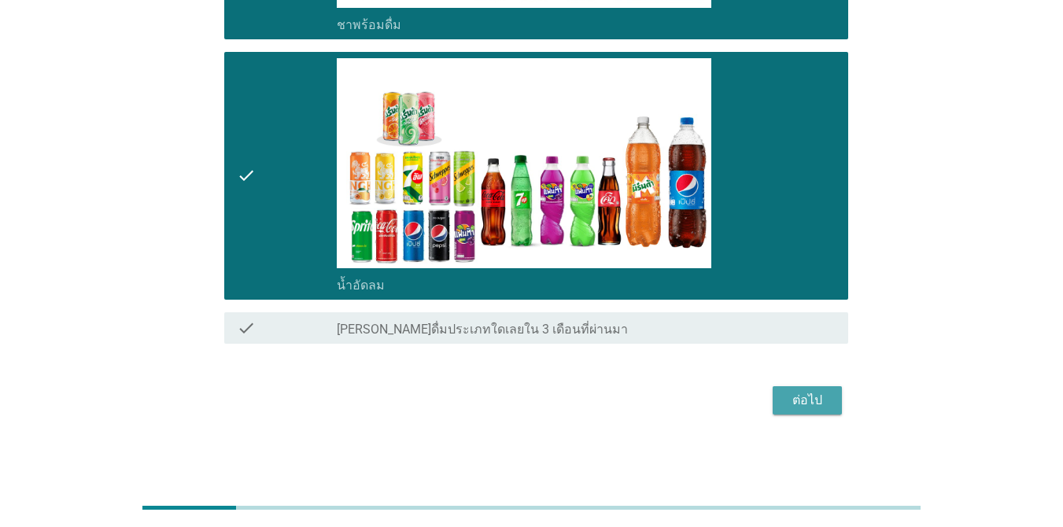
click at [774, 407] on div "ต่อไป" at bounding box center [807, 400] width 44 height 19
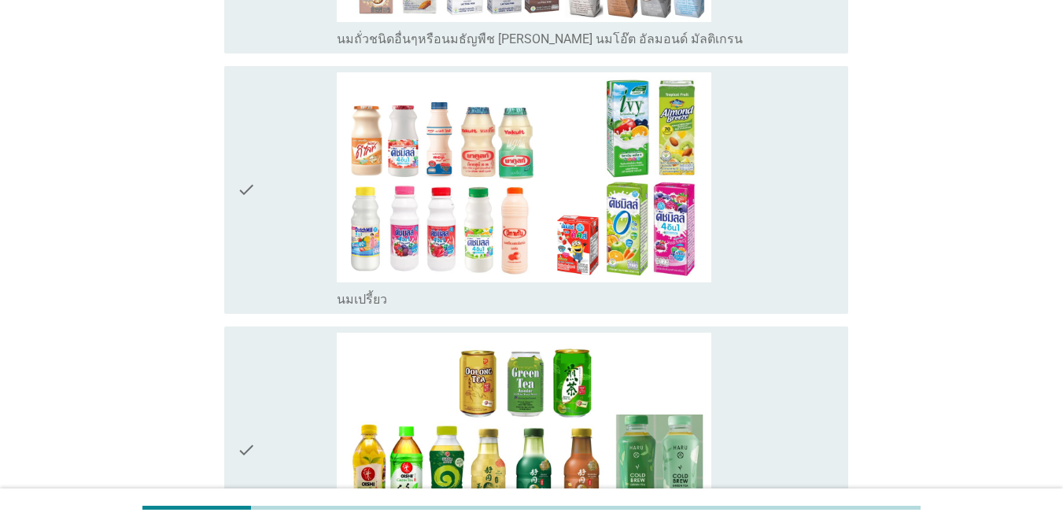
scroll to position [881, 0]
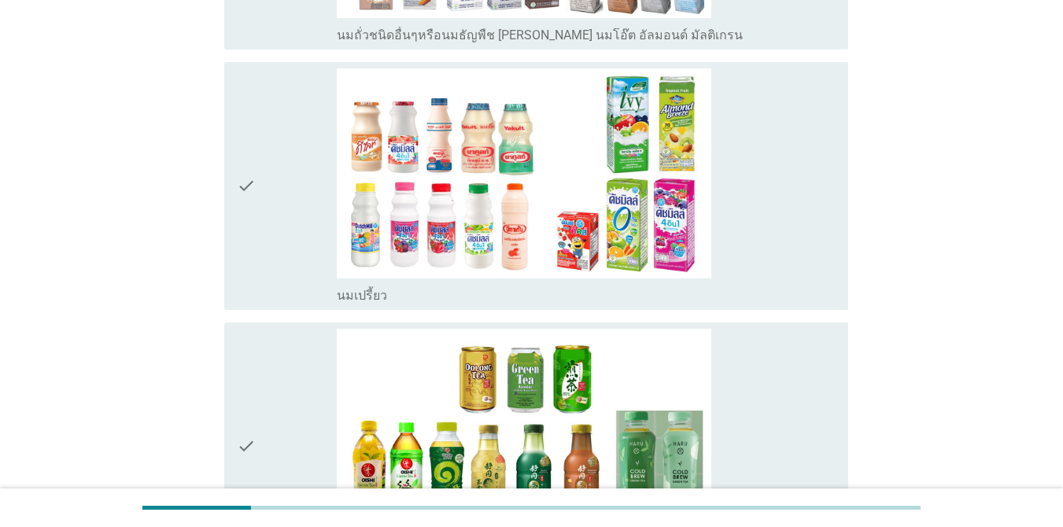
click at [774, 245] on div "check_box_outline_blank นมเปรี้ยว" at bounding box center [586, 185] width 499 height 235
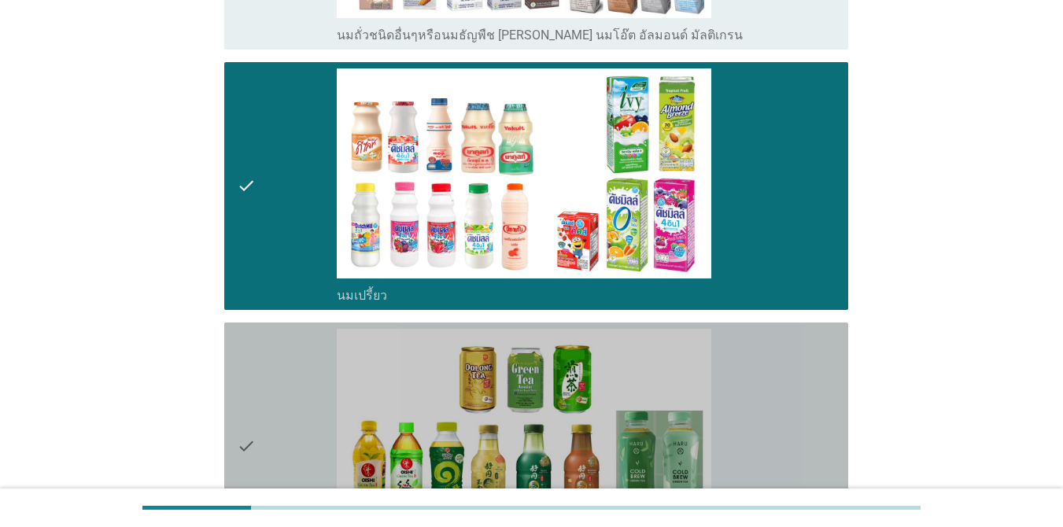
click at [774, 453] on div "check_box_outline_blank ชาพร้อมดื่ม" at bounding box center [586, 446] width 499 height 235
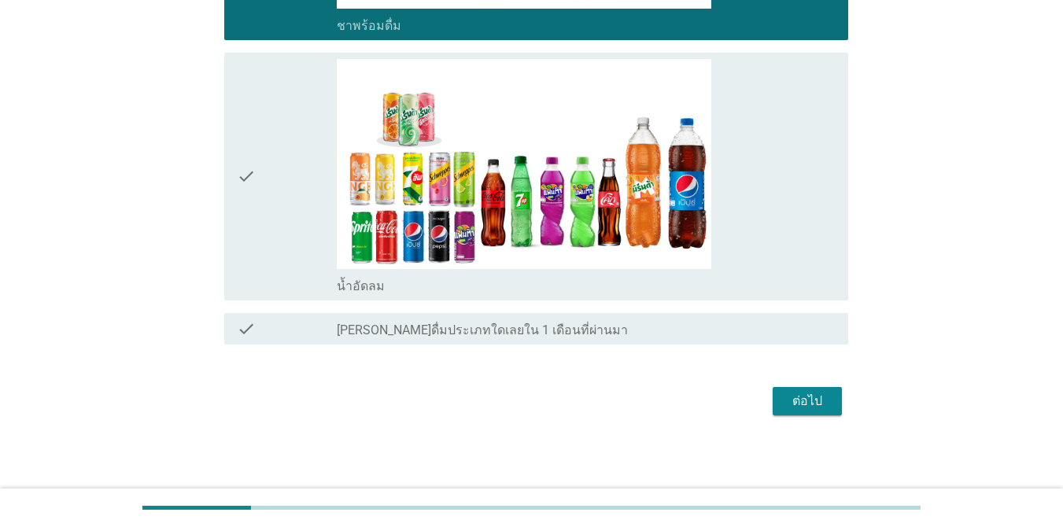
scroll to position [1412, 0]
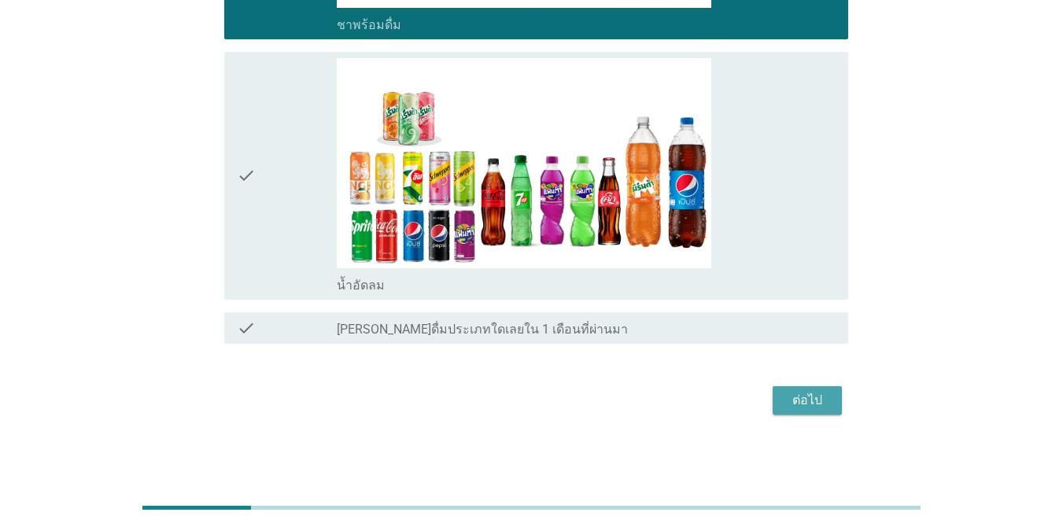
click at [774, 393] on div "ต่อไป" at bounding box center [807, 400] width 44 height 19
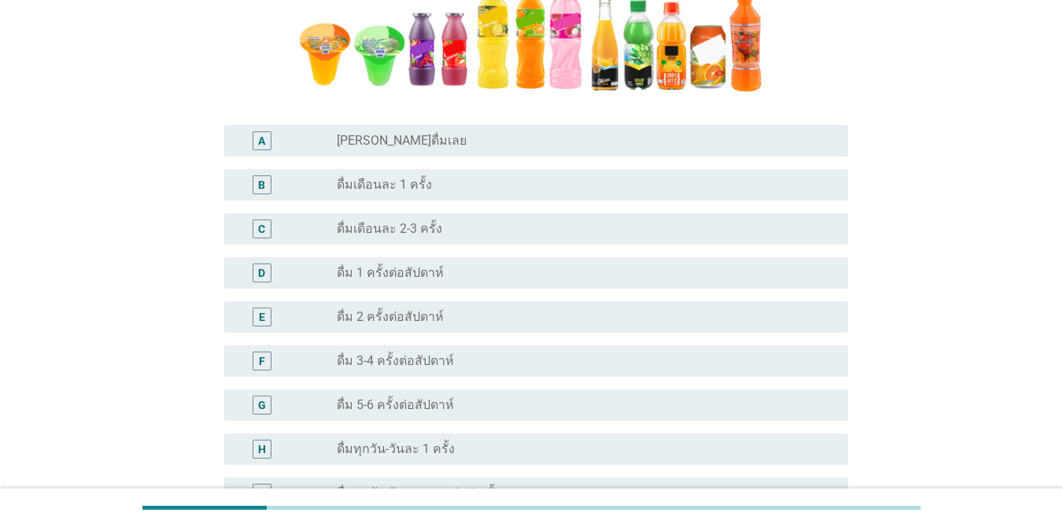
scroll to position [378, 0]
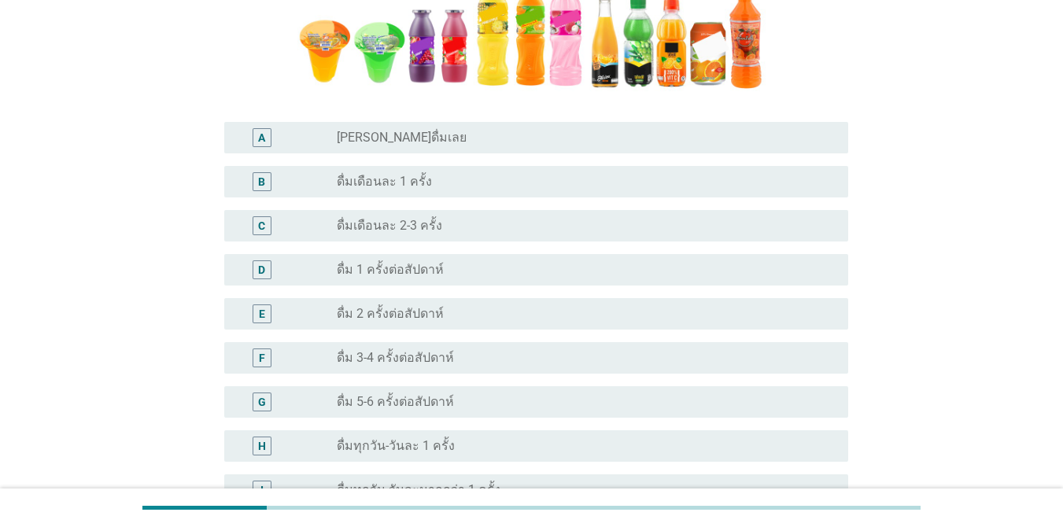
click at [774, 208] on div "C radio_button_unchecked ดื่มเดือนละ 2-3 ครั้ง" at bounding box center [531, 226] width 633 height 44
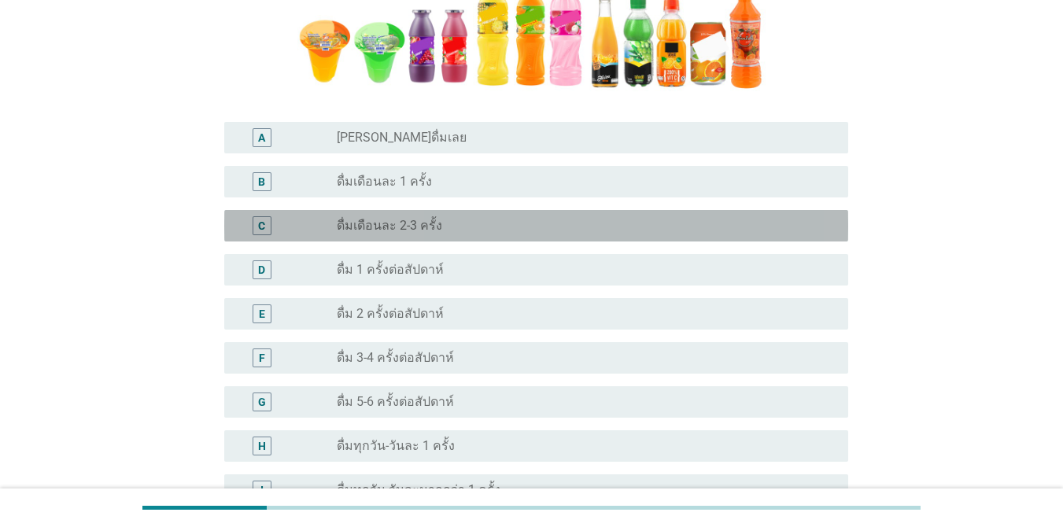
click at [774, 219] on div "radio_button_unchecked ดื่มเดือนละ 2-3 ครั้ง" at bounding box center [580, 226] width 486 height 16
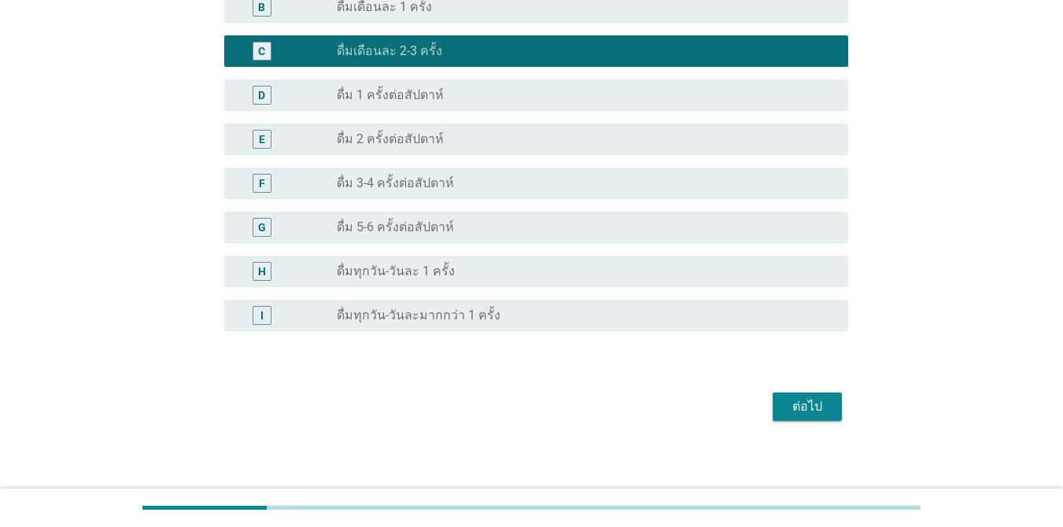
scroll to position [559, 0]
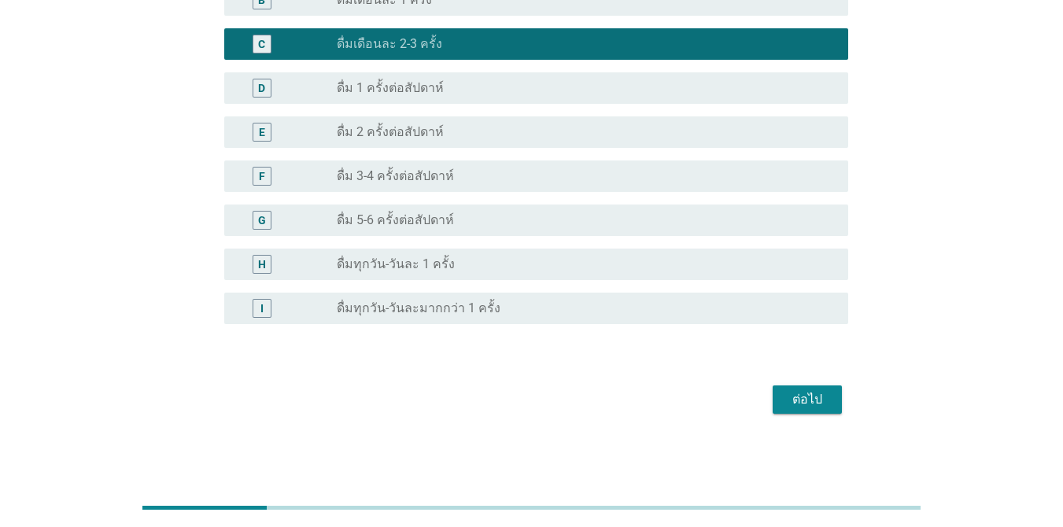
click at [774, 408] on div "ต่อไป" at bounding box center [807, 399] width 44 height 19
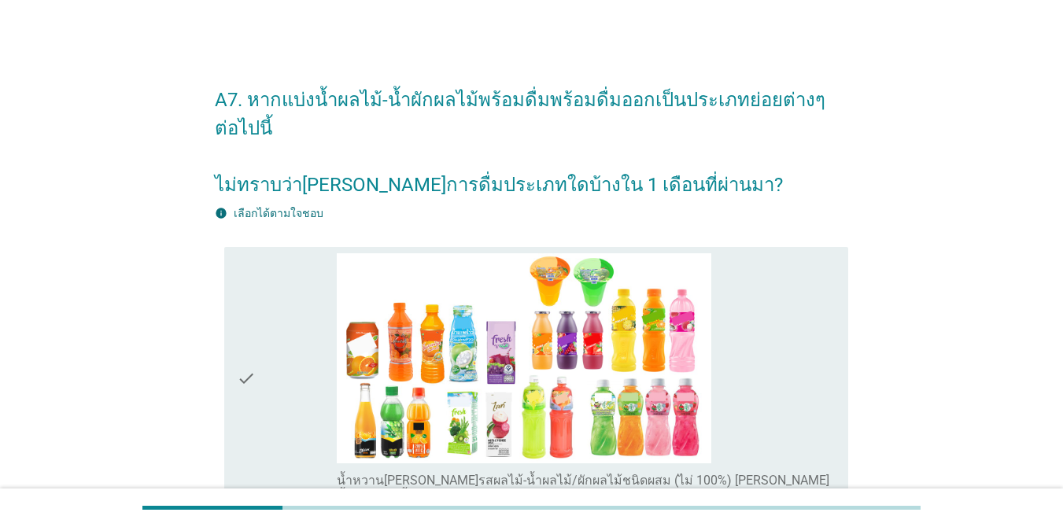
click at [774, 408] on div "check_box_outline_blank น้ำหวาน[PERSON_NAME]รสผลไม้-น้ำผลไม้/ผักผลไม้ชนิดผสม (ไ…" at bounding box center [586, 378] width 499 height 251
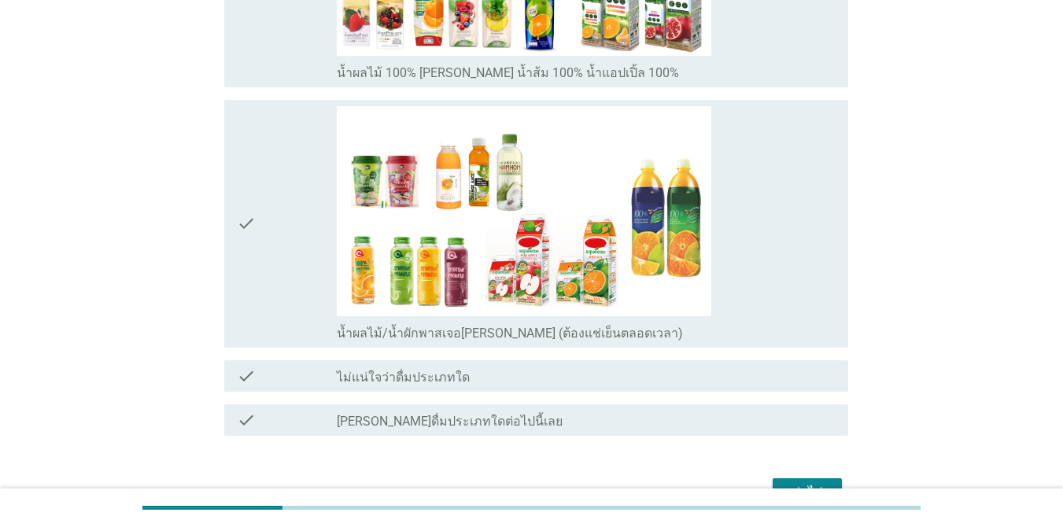
scroll to position [976, 0]
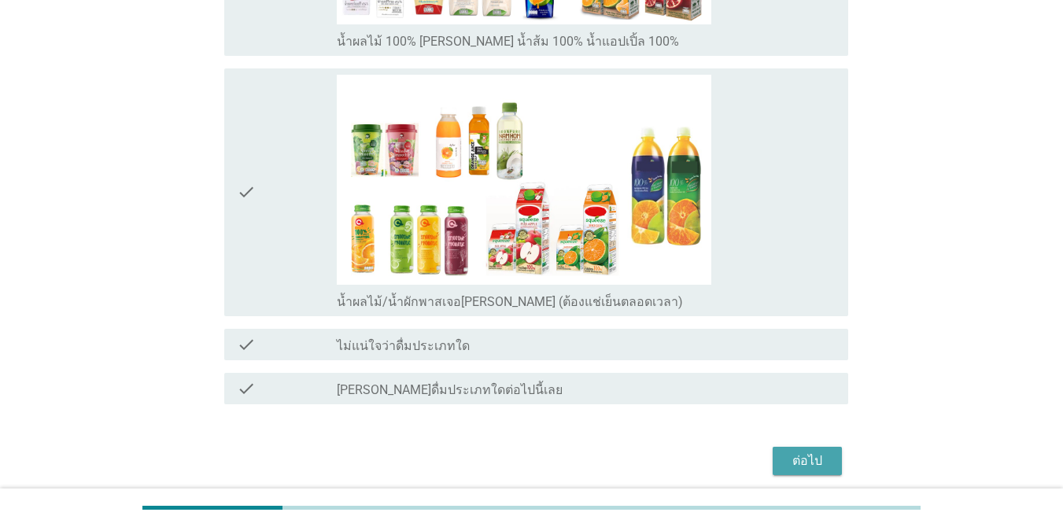
click at [774, 460] on div "ต่อไป" at bounding box center [807, 461] width 44 height 19
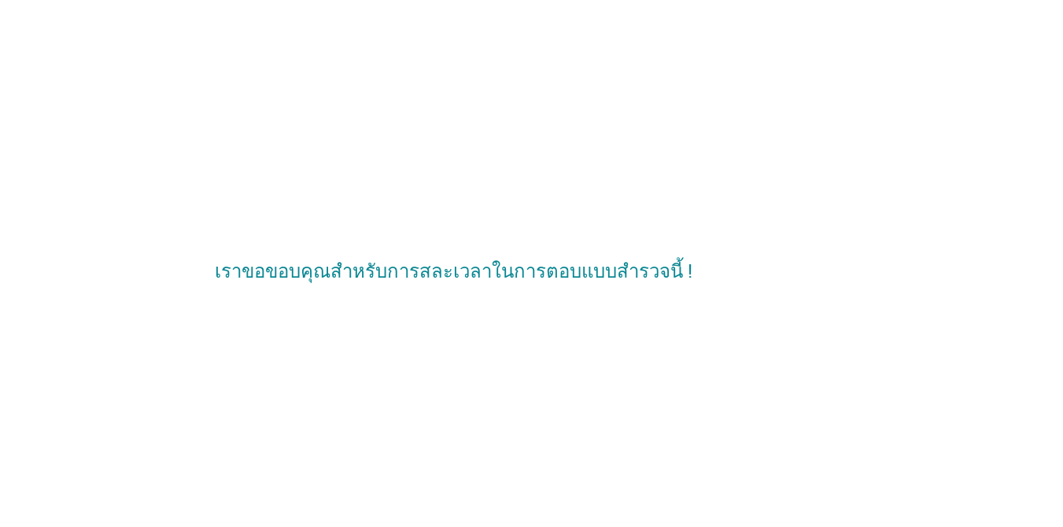
scroll to position [0, 0]
